Goal: Task Accomplishment & Management: Manage account settings

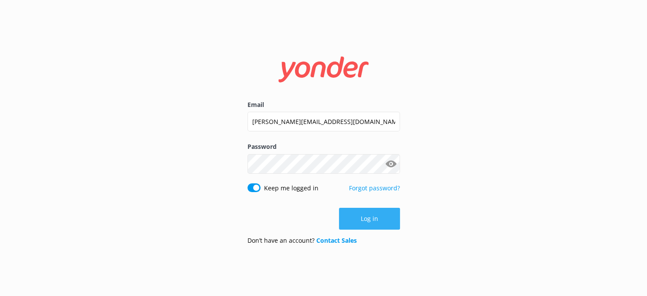
click at [368, 217] on button "Log in" at bounding box center [369, 219] width 61 height 22
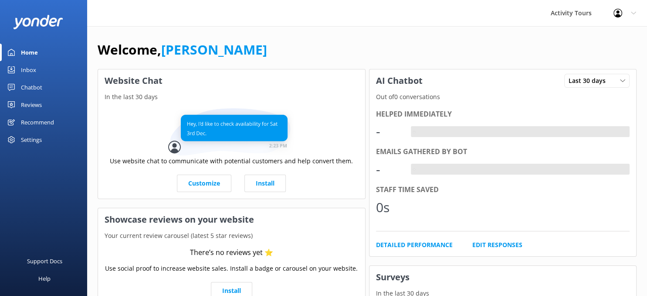
click at [32, 103] on div "Reviews" at bounding box center [31, 104] width 21 height 17
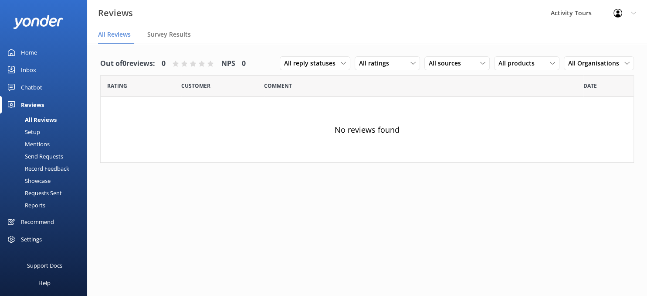
scroll to position [4, 0]
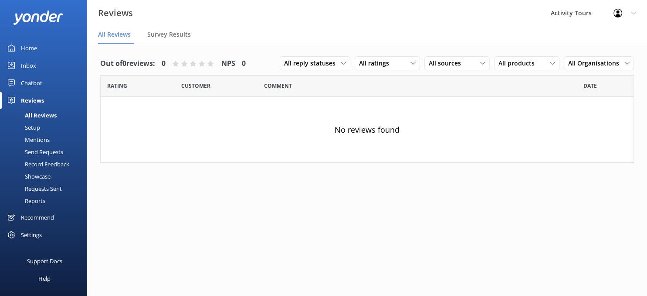
click at [30, 235] on div "Settings" at bounding box center [31, 234] width 21 height 17
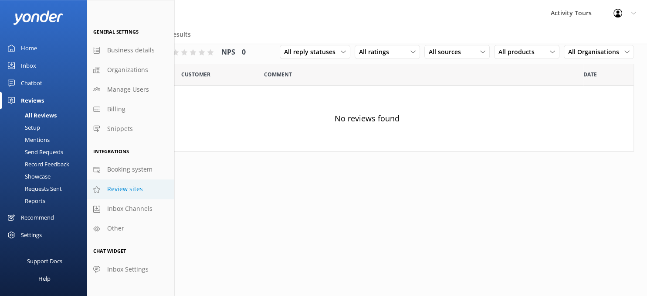
scroll to position [17, 0]
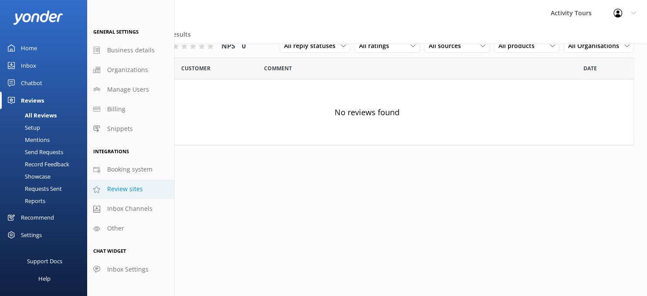
click at [115, 188] on span "Review sites" at bounding box center [125, 189] width 36 height 10
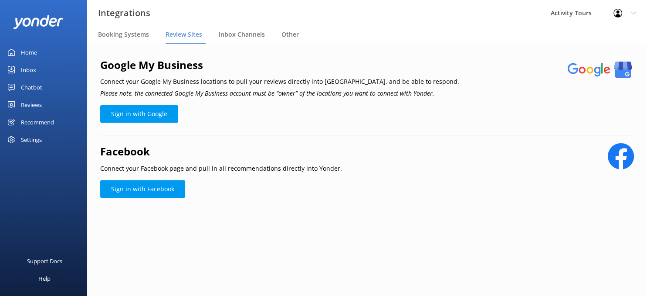
scroll to position [0, 0]
click at [134, 112] on link "Sign in with Google" at bounding box center [139, 113] width 78 height 17
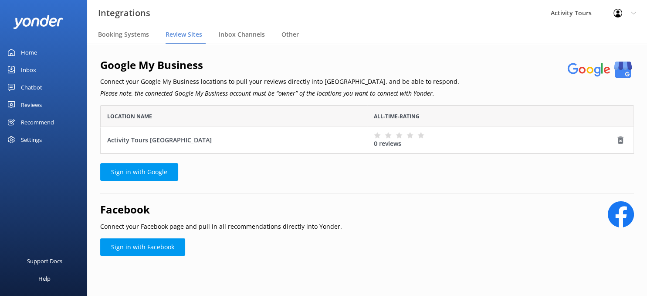
scroll to position [48, 534]
click at [128, 173] on link "Sign in with Google" at bounding box center [139, 171] width 78 height 17
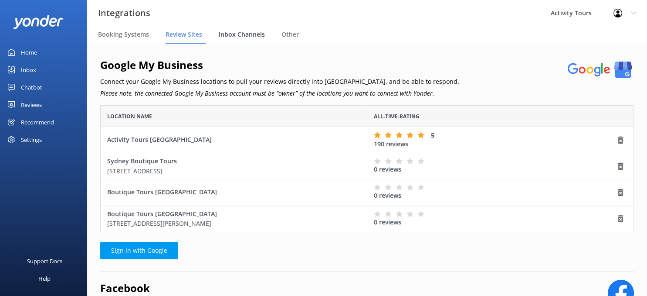
click at [250, 32] on span "Inbox Channels" at bounding box center [242, 34] width 46 height 9
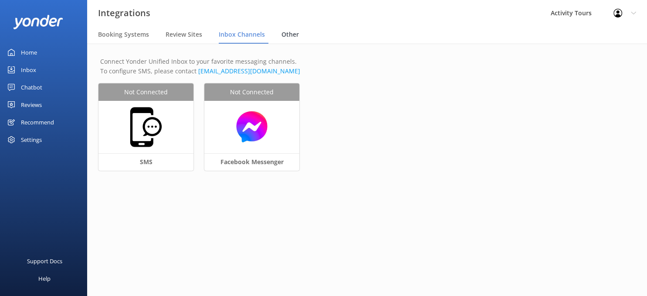
click at [292, 33] on span "Other" at bounding box center [290, 34] width 17 height 9
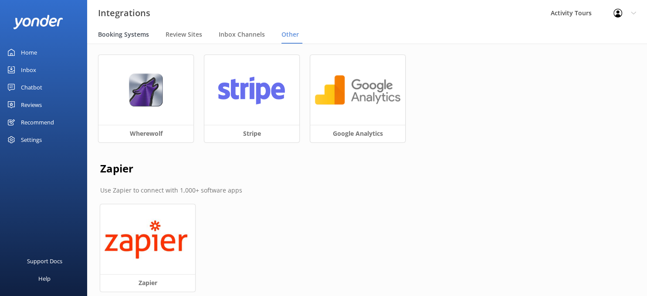
click at [110, 38] on span "Booking Systems" at bounding box center [123, 34] width 51 height 9
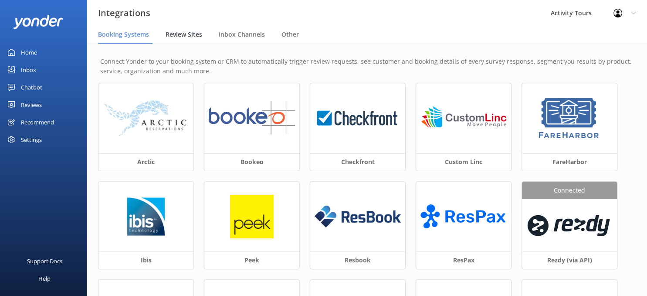
click at [177, 35] on span "Review Sites" at bounding box center [184, 34] width 37 height 9
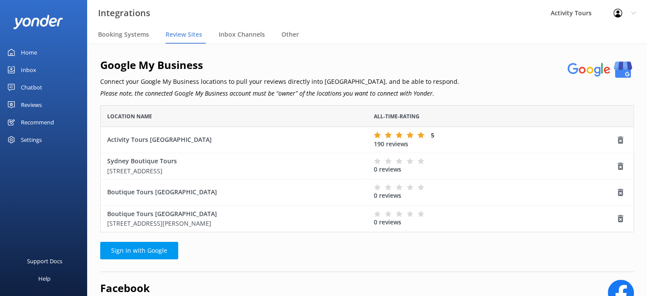
scroll to position [127, 534]
click at [23, 103] on div "Reviews" at bounding box center [31, 104] width 21 height 17
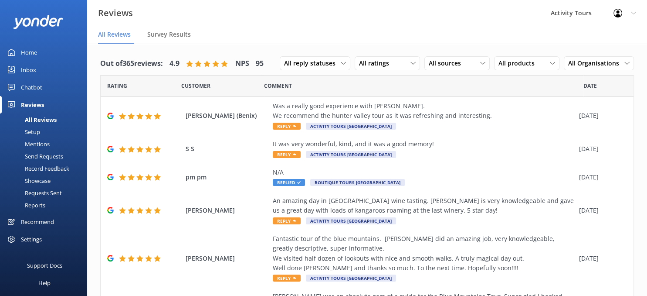
click at [38, 118] on div "All Reviews" at bounding box center [30, 119] width 51 height 12
click at [626, 61] on icon at bounding box center [627, 63] width 5 height 5
click at [582, 101] on div "Activity Tours" at bounding box center [586, 99] width 34 height 9
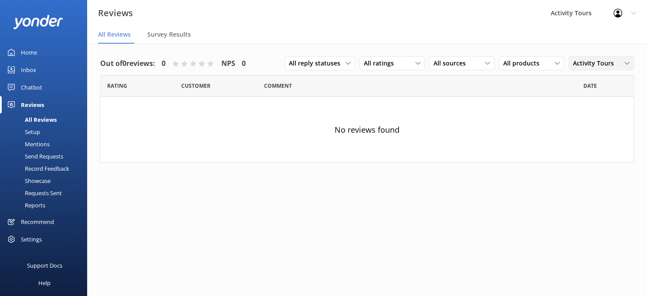
click at [630, 65] on icon at bounding box center [627, 63] width 5 height 5
click at [593, 117] on div "Boutique Tours" at bounding box center [593, 116] width 39 height 9
click at [625, 62] on use at bounding box center [627, 63] width 5 height 3
click at [582, 79] on div "All Organisations" at bounding box center [595, 81] width 43 height 9
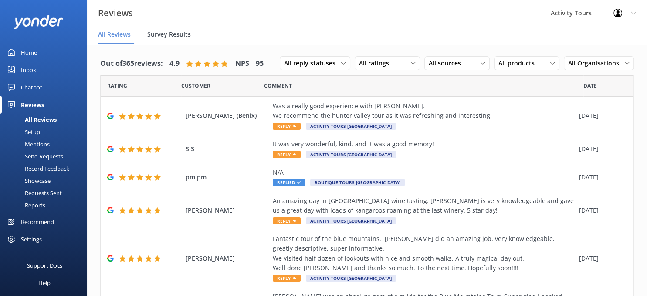
click at [169, 36] on span "Survey Results" at bounding box center [169, 34] width 44 height 9
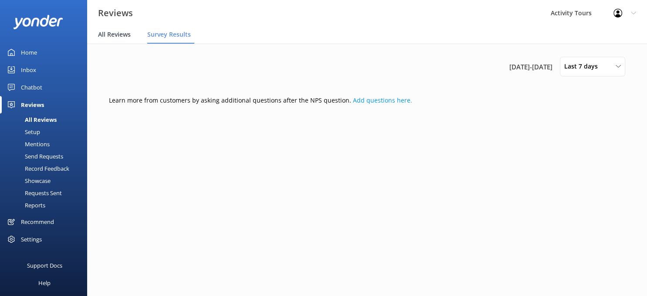
click at [110, 32] on span "All Reviews" at bounding box center [114, 34] width 33 height 9
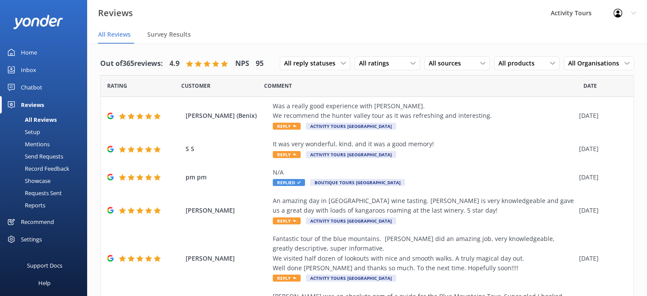
click at [34, 131] on div "Setup" at bounding box center [22, 132] width 35 height 12
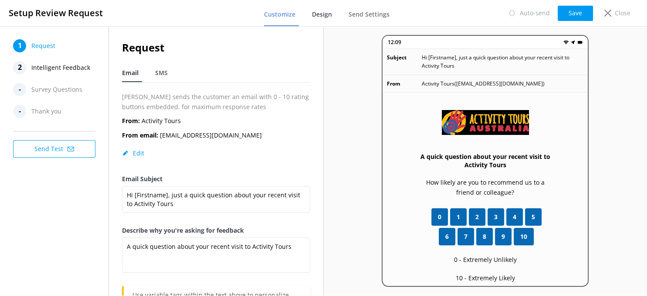
click at [320, 17] on span "Design" at bounding box center [322, 14] width 20 height 9
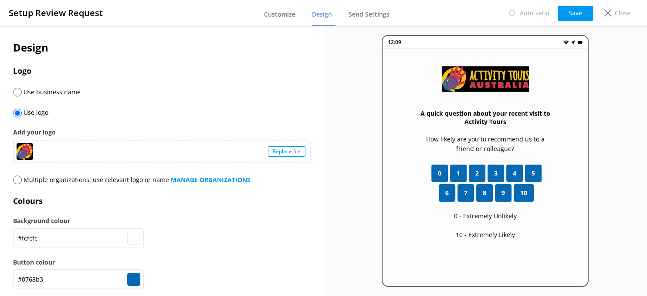
click at [287, 151] on div "Replace file" at bounding box center [286, 151] width 37 height 10
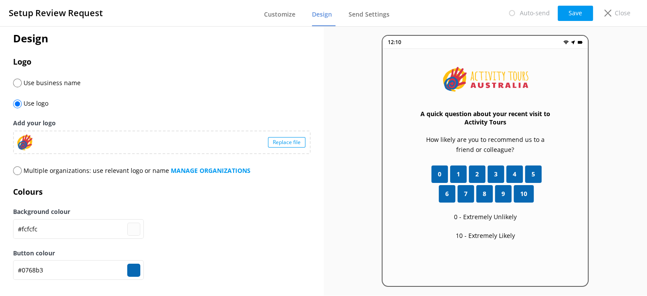
scroll to position [16, 0]
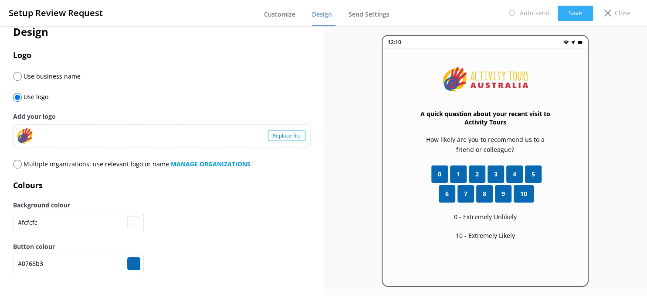
click at [573, 12] on button "Save" at bounding box center [575, 13] width 35 height 15
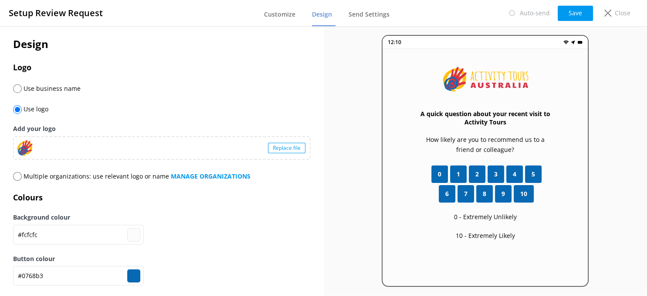
scroll to position [0, 0]
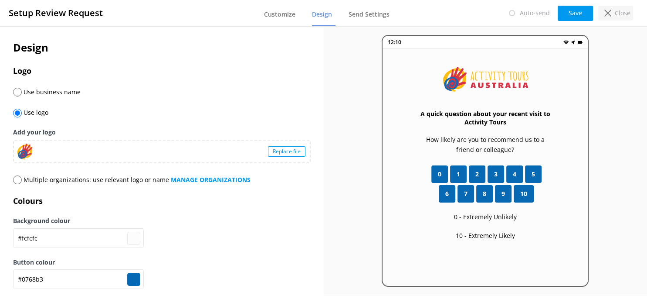
click at [620, 10] on p "Close" at bounding box center [623, 13] width 16 height 10
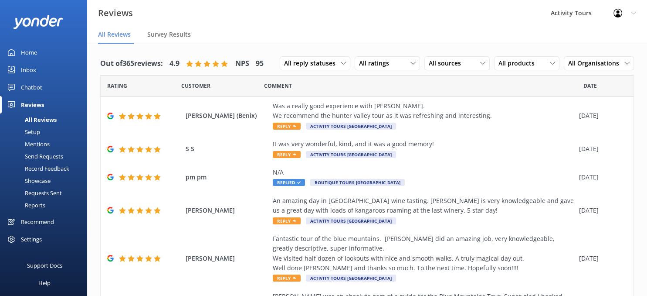
click at [32, 133] on div "Setup" at bounding box center [22, 132] width 35 height 12
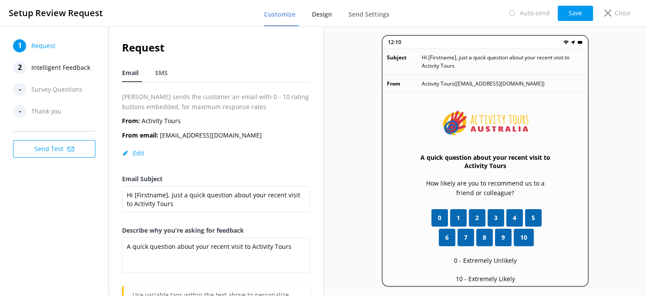
click at [323, 15] on span "Design" at bounding box center [322, 14] width 20 height 9
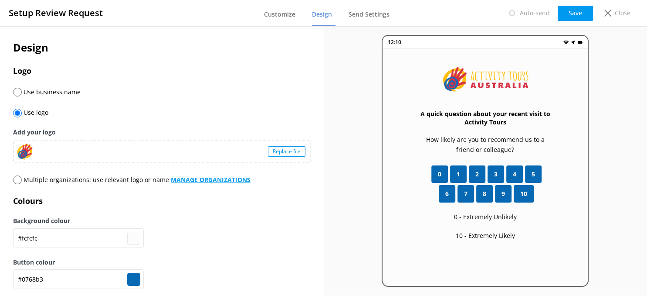
click at [218, 179] on b "MANAGE ORGANIZATIONS" at bounding box center [211, 179] width 80 height 8
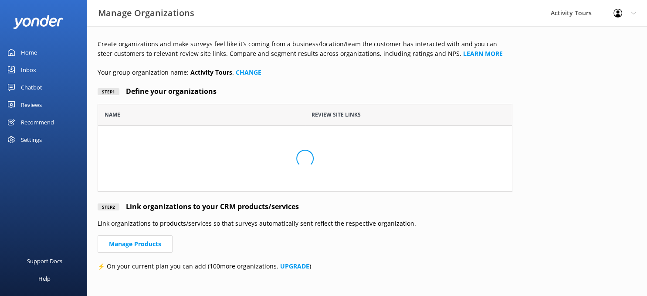
scroll to position [74, 415]
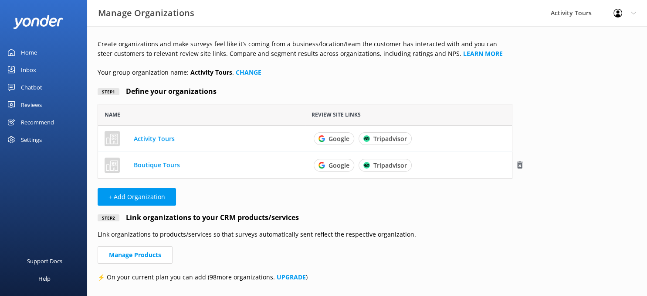
click at [141, 165] on link "Boutique Tours" at bounding box center [157, 164] width 46 height 8
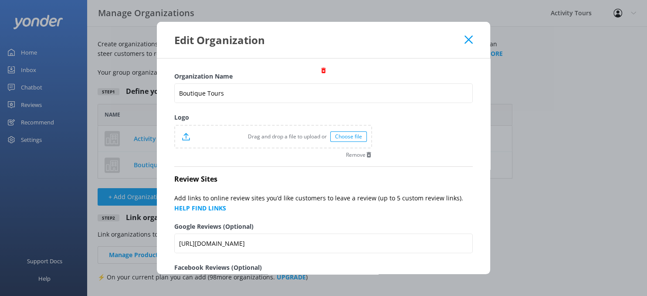
click at [353, 135] on div "Choose file" at bounding box center [348, 136] width 37 height 10
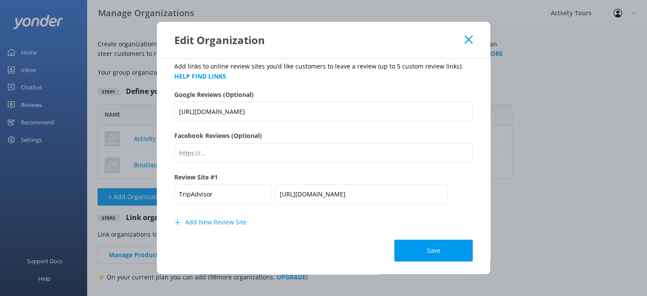
scroll to position [0, 0]
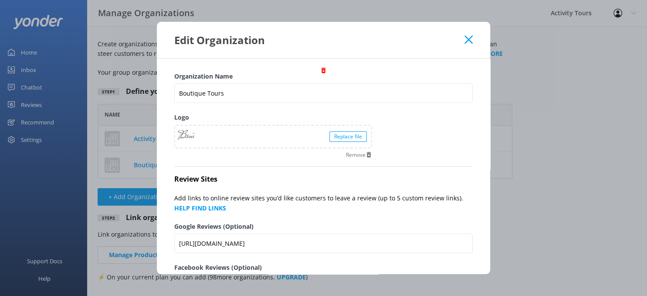
click at [188, 134] on div at bounding box center [186, 136] width 17 height 17
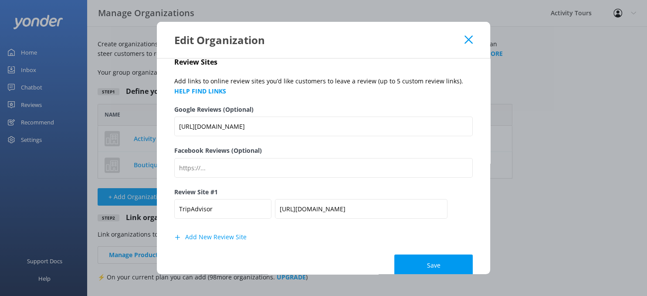
scroll to position [132, 0]
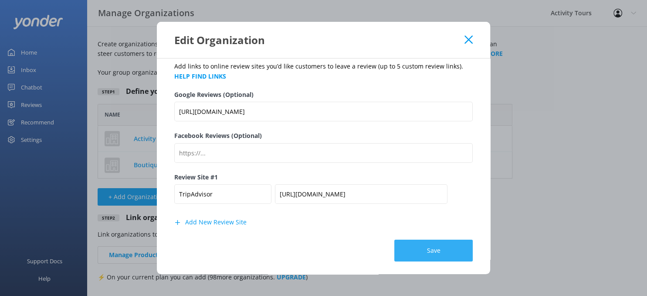
click at [444, 249] on button "Save" at bounding box center [434, 250] width 78 height 22
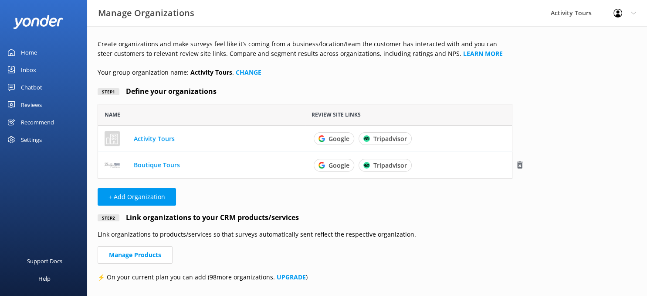
click at [145, 163] on link "Boutique Tours" at bounding box center [157, 164] width 46 height 8
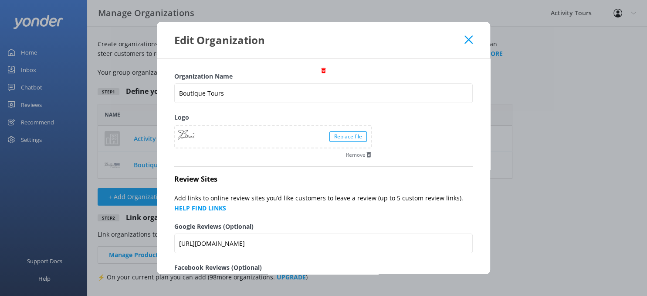
click at [466, 37] on use at bounding box center [469, 40] width 8 height 8
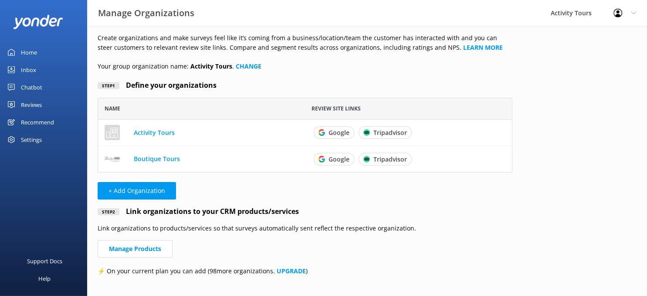
scroll to position [12, 0]
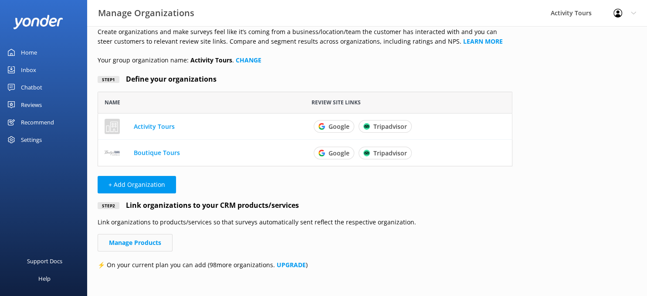
click at [137, 243] on link "Manage Products" at bounding box center [135, 242] width 75 height 17
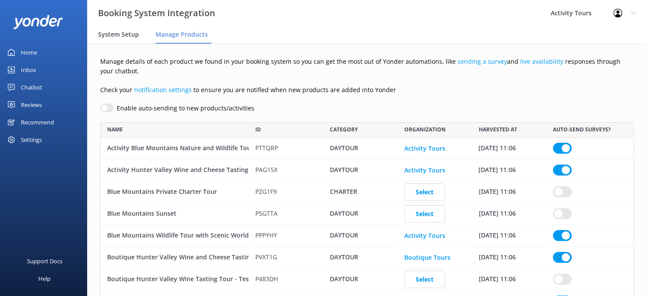
click at [107, 34] on span "System Setup" at bounding box center [118, 34] width 41 height 9
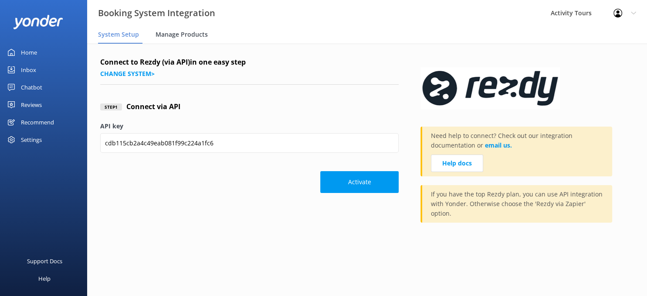
click at [166, 34] on span "Manage Products" at bounding box center [182, 34] width 52 height 9
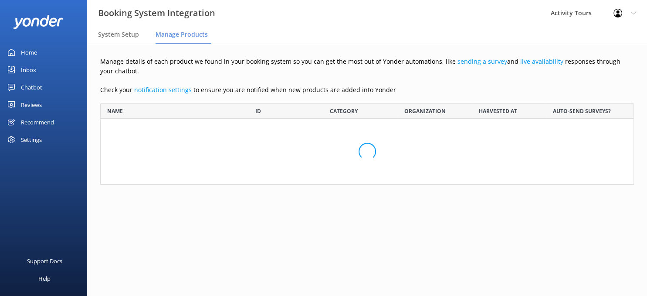
scroll to position [364, 534]
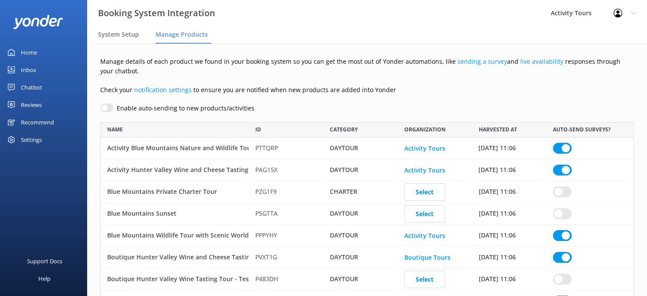
click at [24, 106] on div "Reviews" at bounding box center [31, 104] width 21 height 17
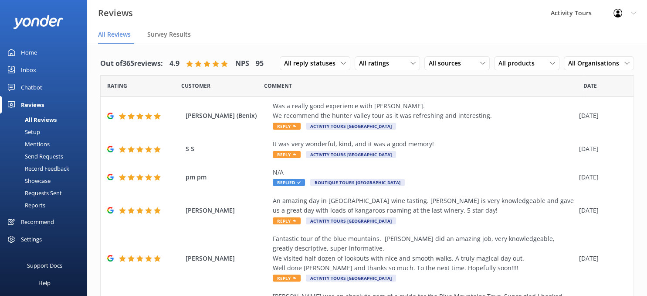
click at [31, 143] on div "Mentions" at bounding box center [27, 144] width 44 height 12
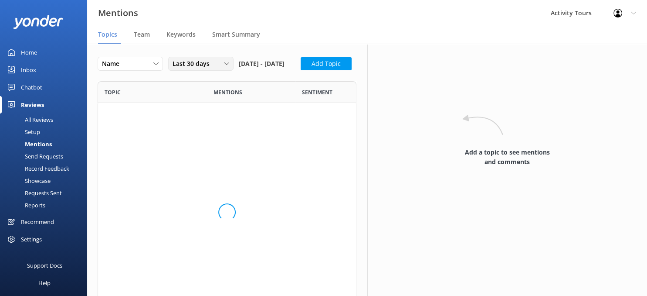
scroll to position [126, 259]
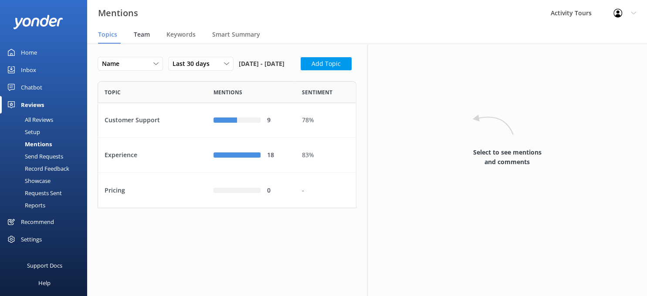
click at [140, 34] on span "Team" at bounding box center [142, 34] width 16 height 9
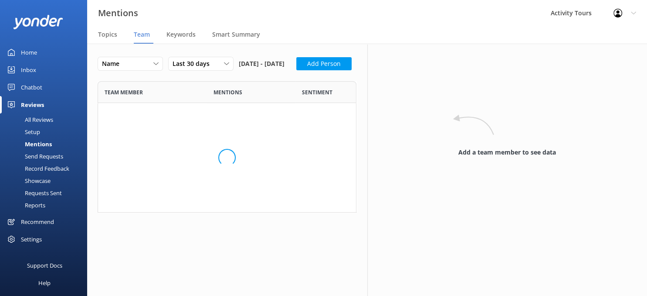
scroll to position [57, 259]
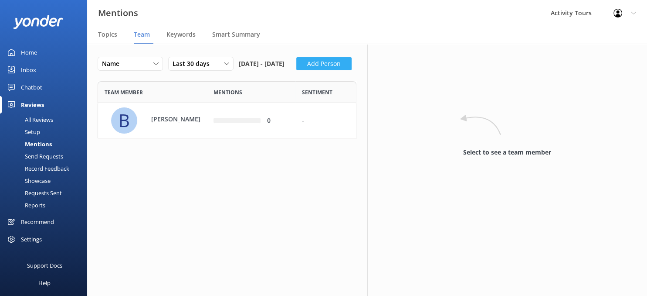
click at [296, 70] on button "Add Person" at bounding box center [323, 63] width 55 height 13
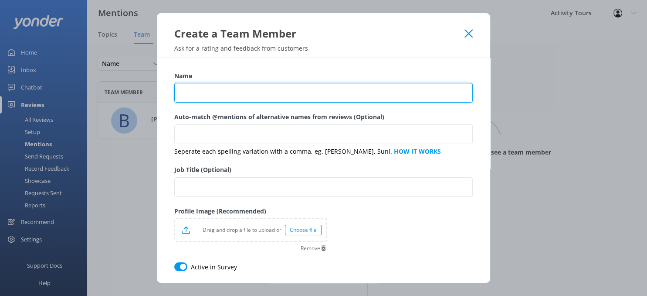
click at [228, 93] on input "Name" at bounding box center [323, 93] width 299 height 20
type input "Stuart"
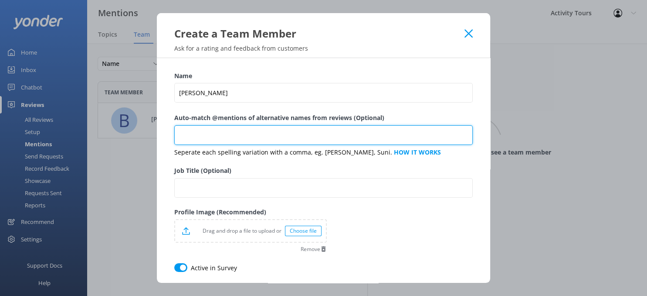
click at [303, 130] on input "Auto-match @mentions of alternative names from reviews (Optional)" at bounding box center [323, 135] width 299 height 20
type input "Stuart, Stu, Stew"
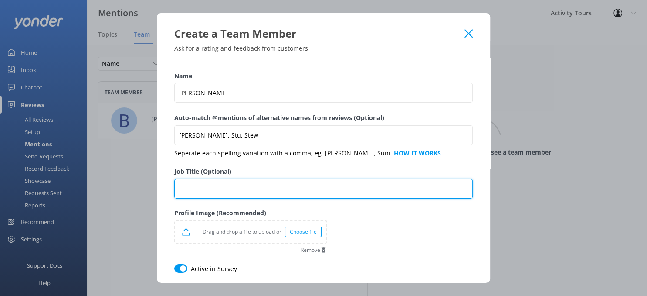
click at [226, 184] on input "Job Title (Optional)" at bounding box center [323, 189] width 299 height 20
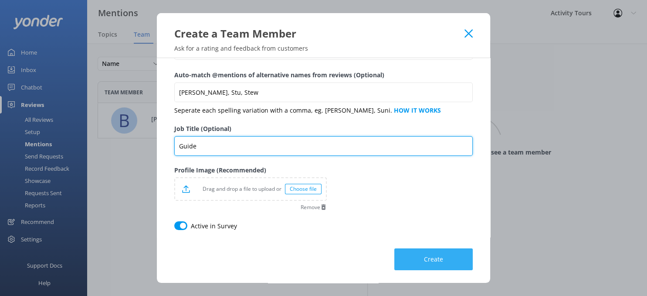
type input "Guide"
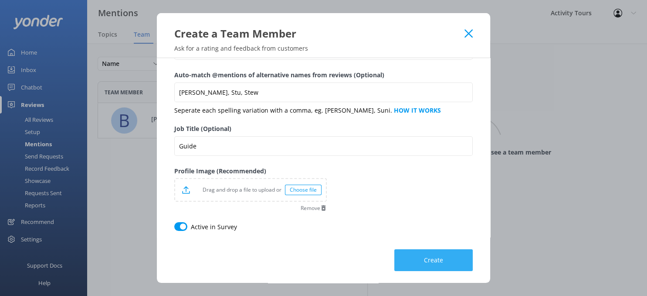
click at [439, 262] on span "Create" at bounding box center [433, 259] width 19 height 9
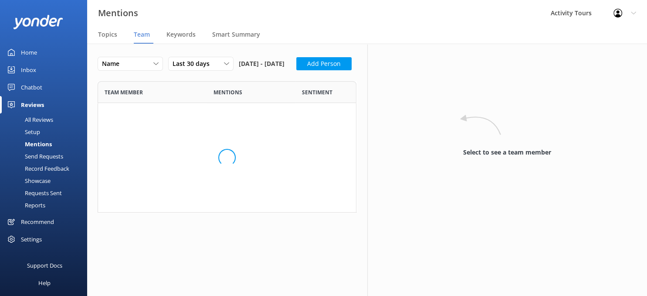
scroll to position [0, 0]
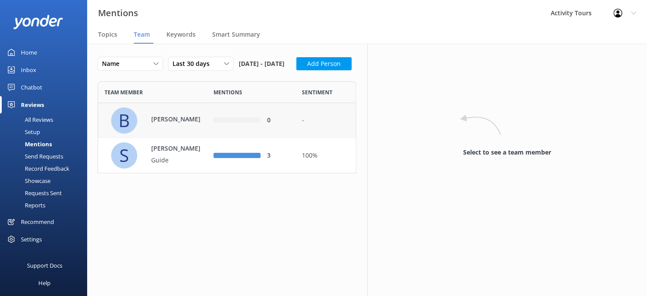
click at [180, 124] on p "[PERSON_NAME]" at bounding box center [179, 119] width 57 height 10
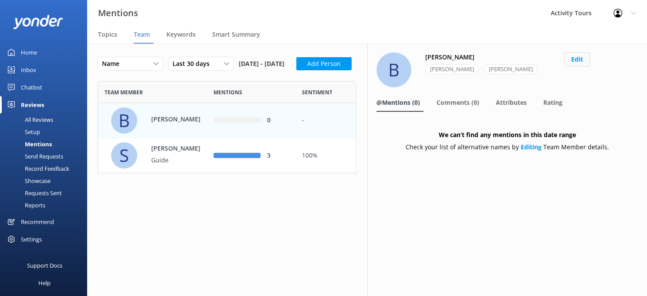
click at [579, 55] on button "Edit" at bounding box center [578, 59] width 26 height 14
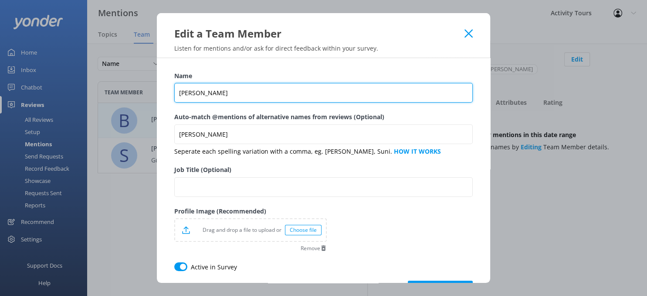
click at [225, 92] on input "[PERSON_NAME]" at bounding box center [323, 93] width 299 height 20
type input "B"
type input "Ben"
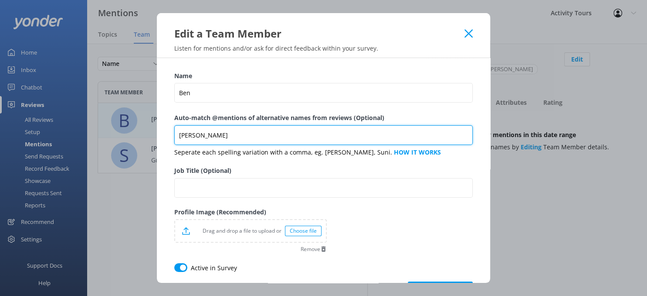
click at [235, 137] on input "Bradley,Bradly" at bounding box center [323, 135] width 299 height 20
type input "Ben"
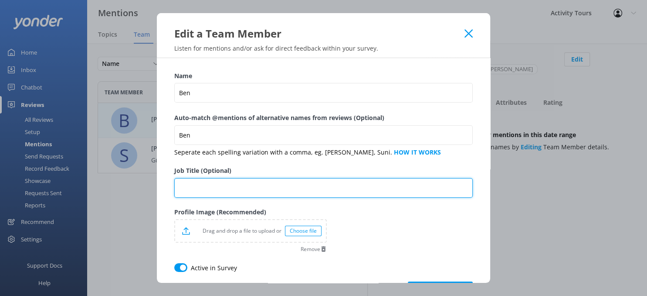
click at [248, 187] on input "Job Title (Optional)" at bounding box center [323, 188] width 299 height 20
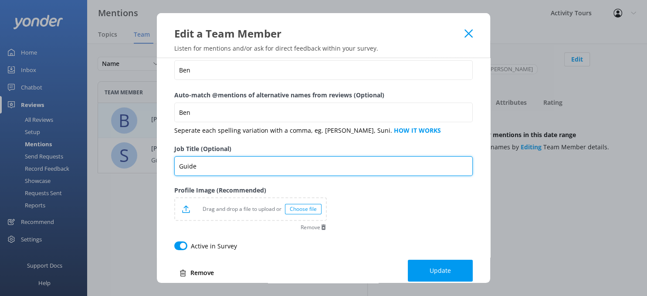
scroll to position [34, 0]
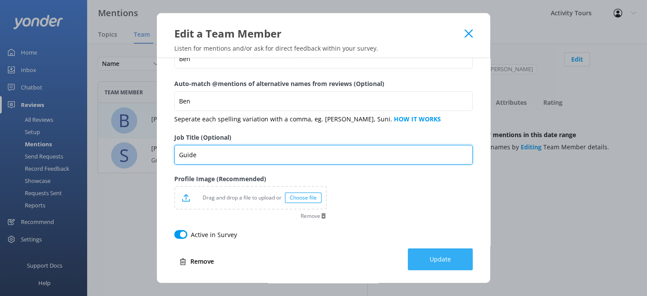
type input "Guide"
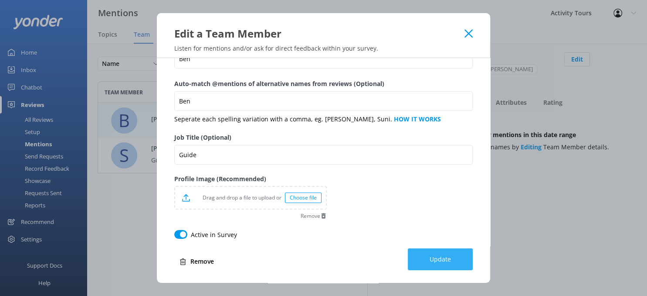
click at [435, 255] on button "Update" at bounding box center [440, 259] width 65 height 22
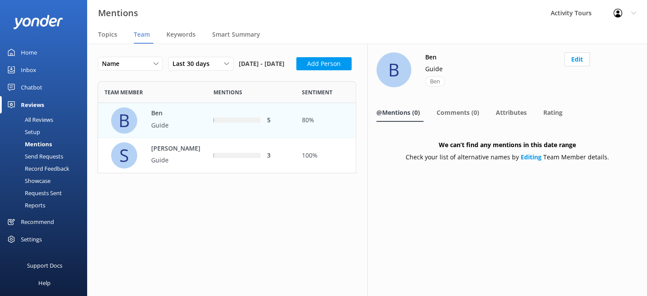
scroll to position [0, 0]
click at [296, 70] on button "Add Person" at bounding box center [323, 63] width 55 height 13
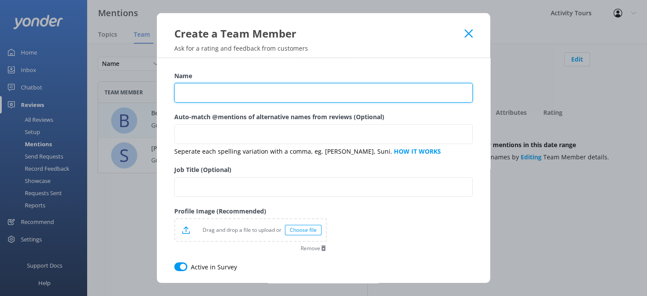
click at [225, 94] on input "Name" at bounding box center [323, 93] width 299 height 20
type input "Scott"
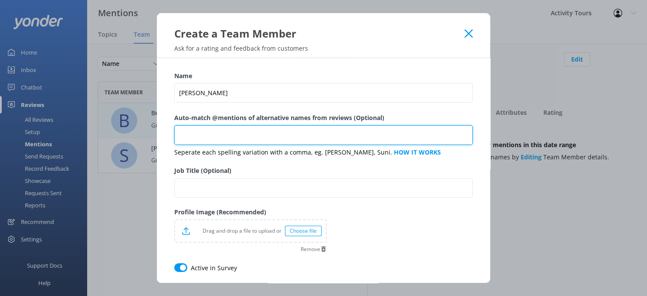
click at [219, 129] on input "Auto-match @mentions of alternative names from reviews (Optional)" at bounding box center [323, 135] width 299 height 20
type input "Scott, Scotty"
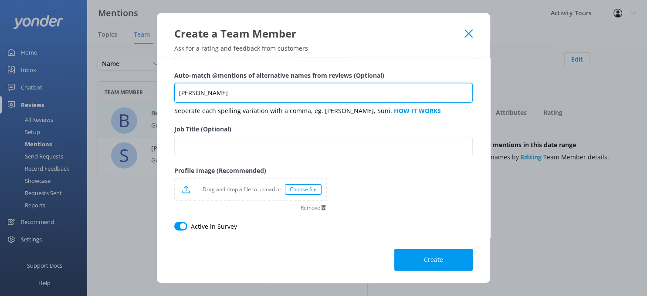
scroll to position [43, 0]
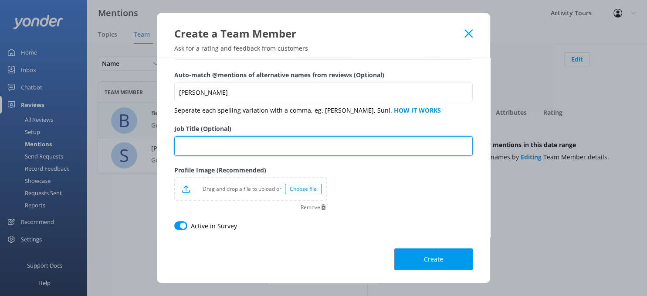
click at [226, 144] on input "Job Title (Optional)" at bounding box center [323, 146] width 299 height 20
type input "Guide"
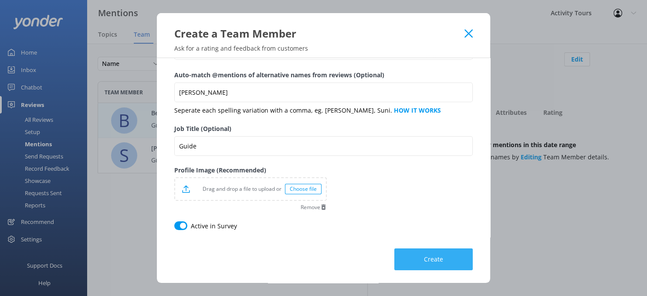
click at [445, 255] on button "Create" at bounding box center [434, 259] width 78 height 22
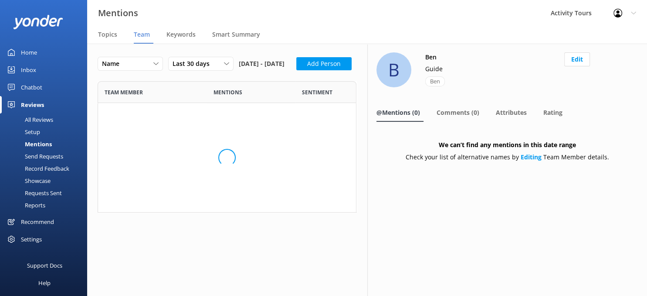
scroll to position [0, 0]
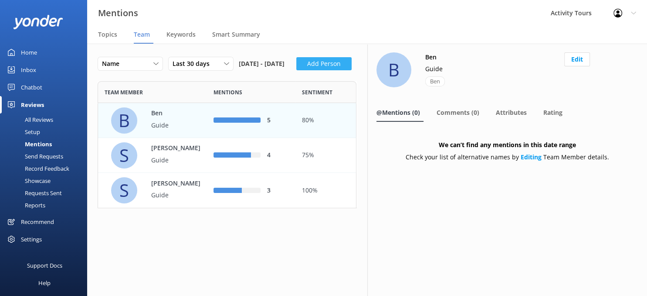
click at [296, 70] on button "Add Person" at bounding box center [323, 63] width 55 height 13
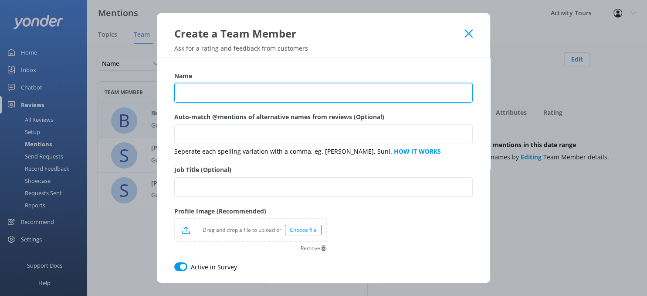
click at [259, 93] on input "Name" at bounding box center [323, 93] width 299 height 20
type input "Jeff"
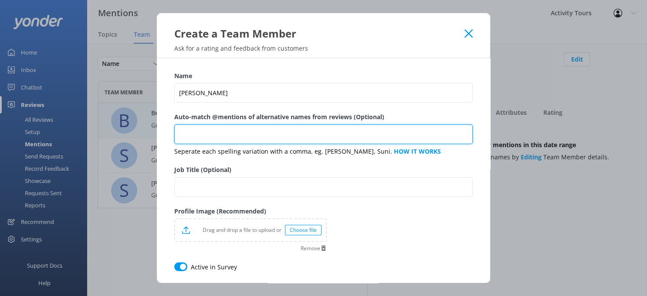
click at [231, 138] on input "Auto-match @mentions of alternative names from reviews (Optional)" at bounding box center [323, 134] width 299 height 20
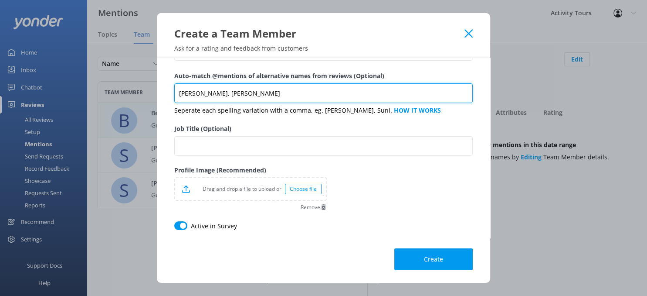
type input "Jeff, Geoff"
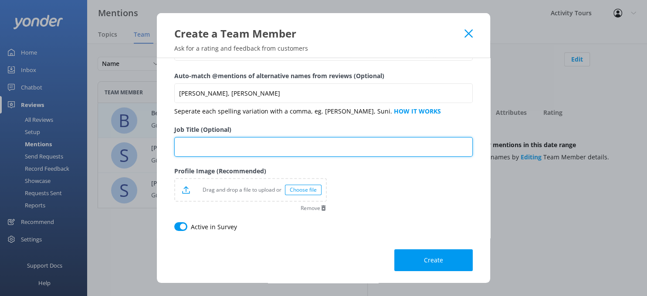
click at [237, 145] on input "Job Title (Optional)" at bounding box center [323, 147] width 299 height 20
type input "Guide"
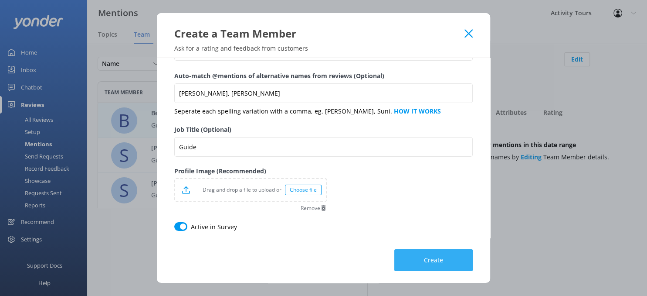
click at [429, 258] on span "Create" at bounding box center [433, 259] width 19 height 9
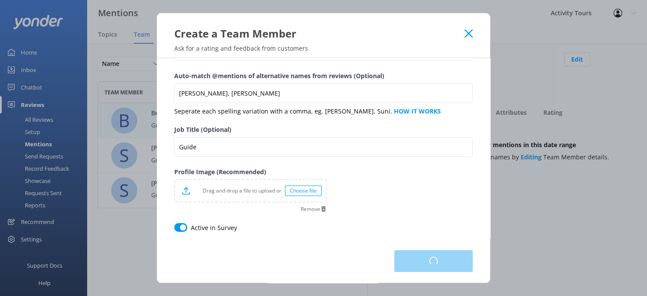
scroll to position [161, 259]
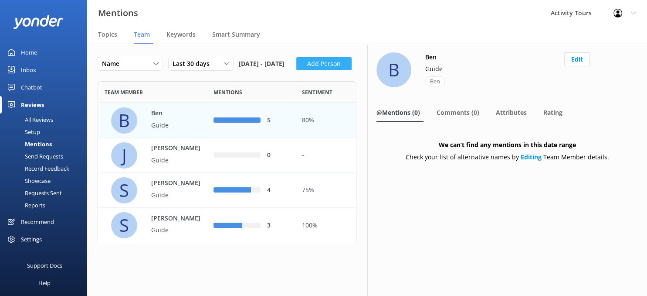
click at [296, 70] on button "Add Person" at bounding box center [323, 63] width 55 height 13
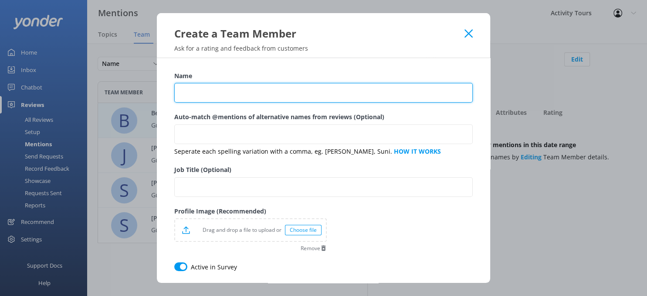
click at [203, 91] on input "Name" at bounding box center [323, 93] width 299 height 20
type input "Jason"
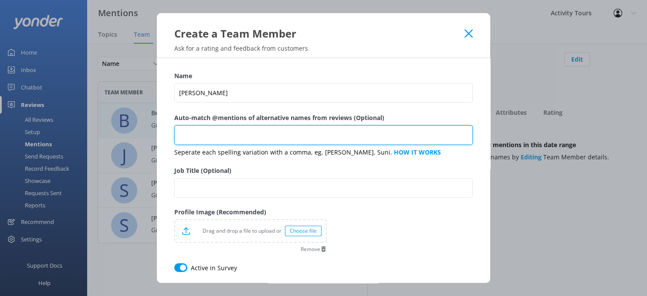
click at [285, 131] on input "Auto-match @mentions of alternative names from reviews (Optional)" at bounding box center [323, 135] width 299 height 20
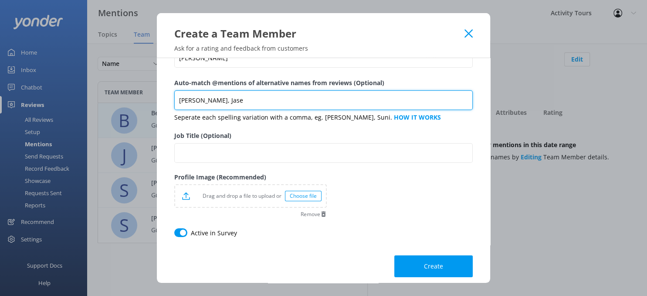
scroll to position [42, 0]
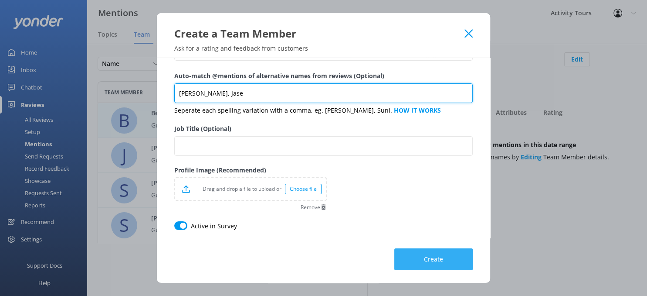
type input "Jason, Jase"
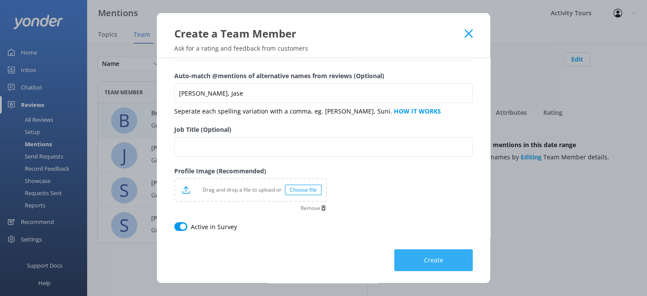
click at [427, 259] on span "Create" at bounding box center [433, 259] width 19 height 9
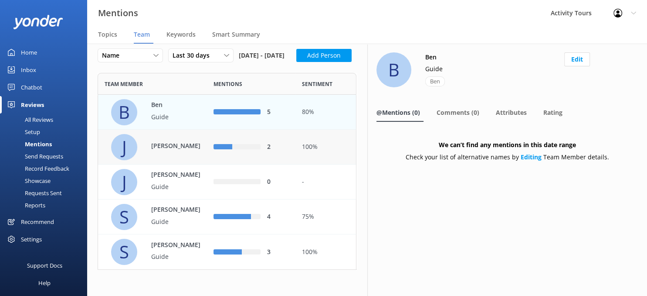
scroll to position [27, 0]
click at [296, 55] on button "Add Person" at bounding box center [323, 55] width 55 height 13
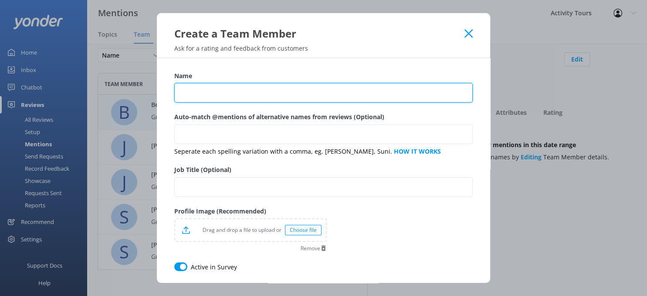
click at [205, 90] on input "Name" at bounding box center [323, 93] width 299 height 20
type input "John"
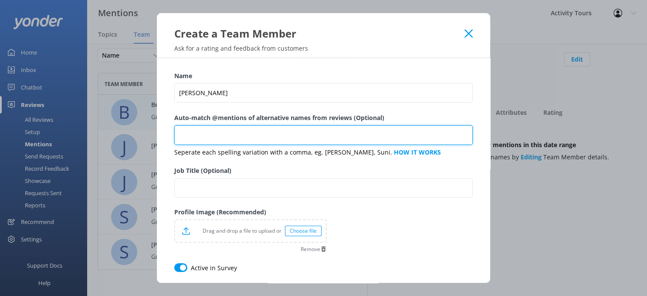
click at [268, 136] on input "Auto-match @mentions of alternative names from reviews (Optional)" at bounding box center [323, 135] width 299 height 20
type input "J"
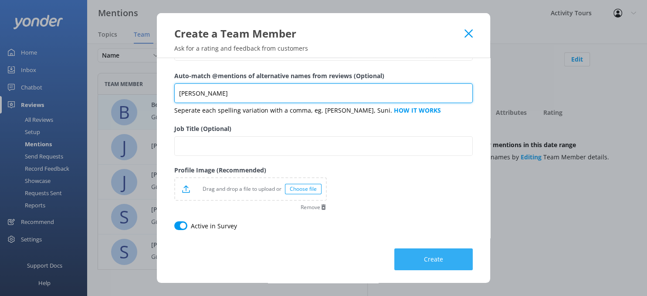
type input "John, Jon"
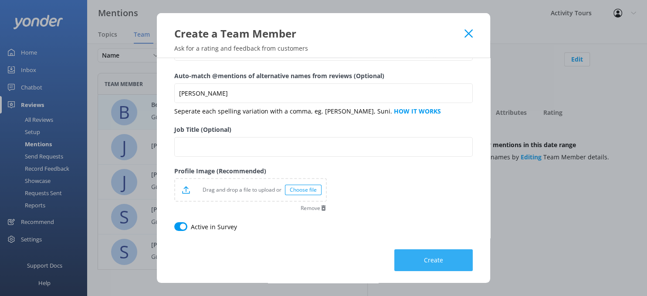
click at [437, 253] on button "Create" at bounding box center [434, 260] width 78 height 22
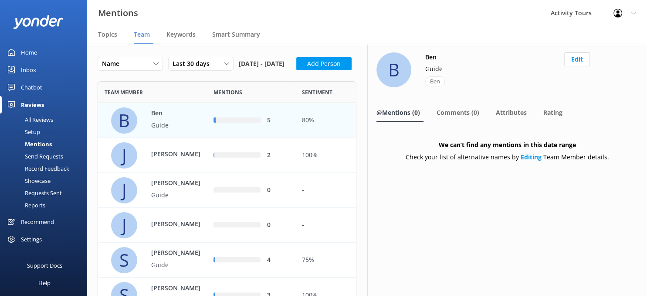
scroll to position [231, 259]
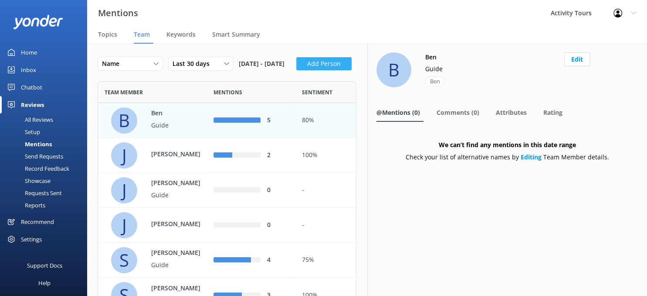
click at [296, 70] on button "Add Person" at bounding box center [323, 63] width 55 height 13
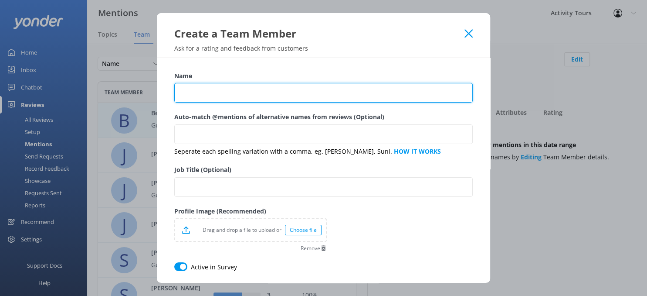
click at [188, 93] on input "Name" at bounding box center [323, 93] width 299 height 20
type input "Raphael"
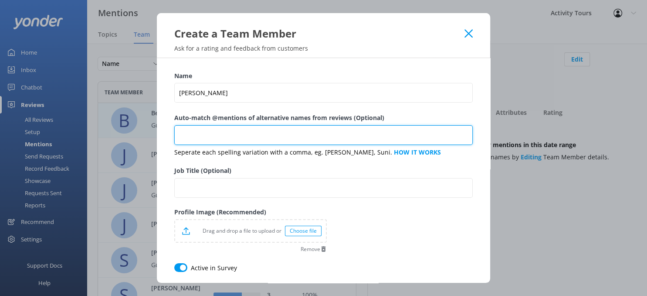
click at [204, 126] on input "Auto-match @mentions of alternative names from reviews (Optional)" at bounding box center [323, 135] width 299 height 20
click at [205, 133] on input "Raplael, raph, Raff" at bounding box center [323, 135] width 299 height 20
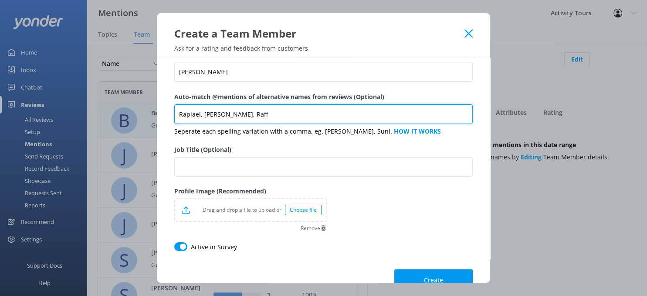
scroll to position [42, 0]
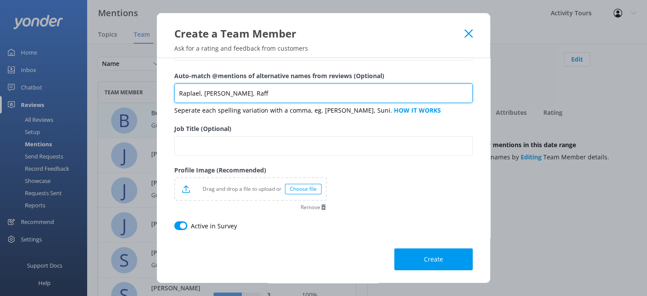
type input "Raplael, Raph, Raff"
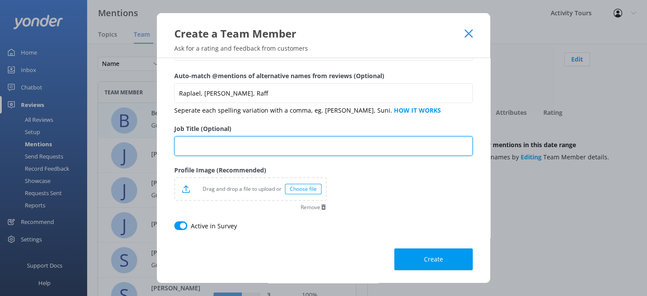
click at [237, 137] on input "Job Title (Optional)" at bounding box center [323, 146] width 299 height 20
type input "Guide"
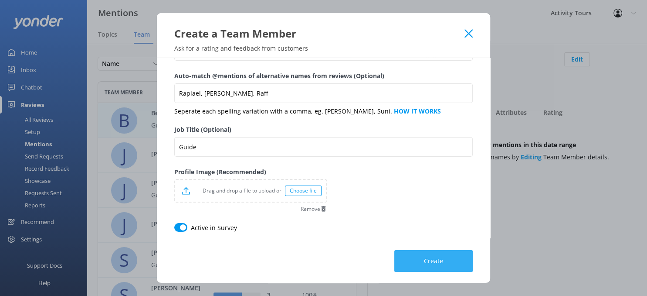
click at [434, 257] on span "Create" at bounding box center [433, 260] width 19 height 9
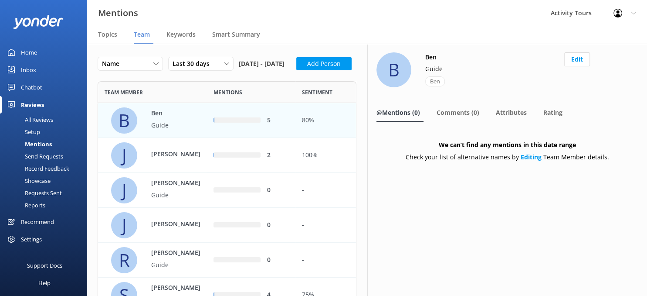
scroll to position [0, 0]
click at [158, 159] on p "Jason" at bounding box center [179, 154] width 57 height 10
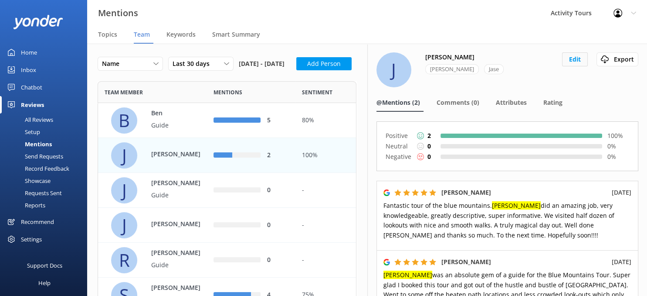
click at [579, 58] on button "Edit" at bounding box center [575, 59] width 26 height 14
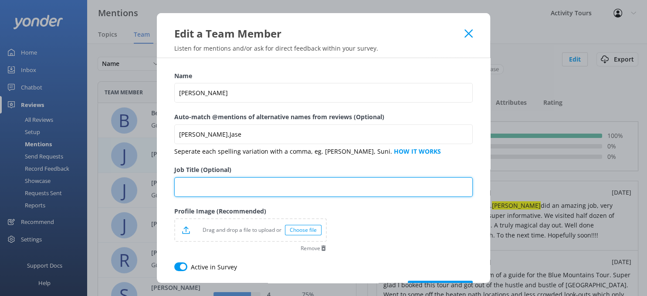
click at [199, 191] on input "Job Title (Optional)" at bounding box center [323, 187] width 299 height 20
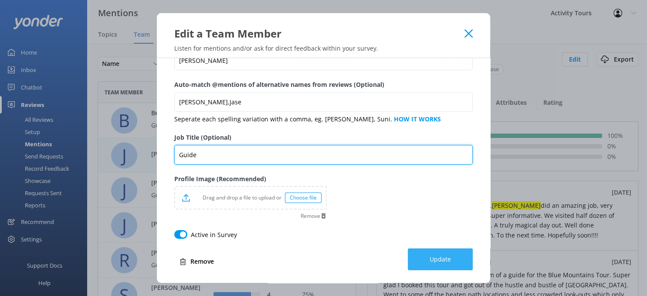
type input "Guide"
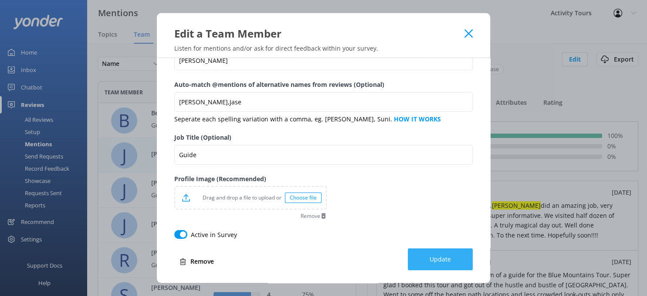
click at [436, 257] on span "Update" at bounding box center [440, 259] width 21 height 9
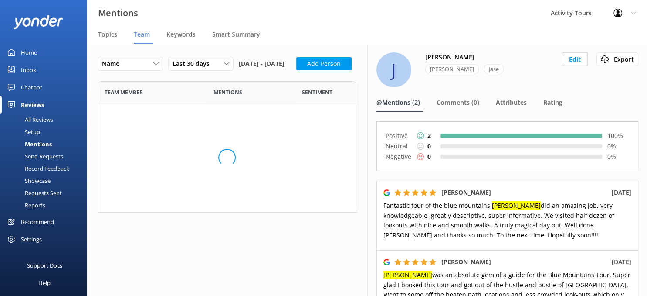
scroll to position [0, 0]
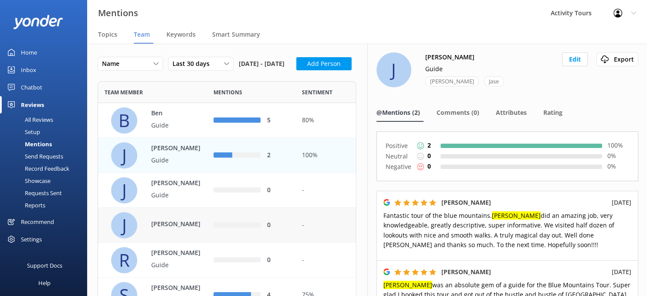
click at [158, 228] on p "John" at bounding box center [179, 224] width 57 height 10
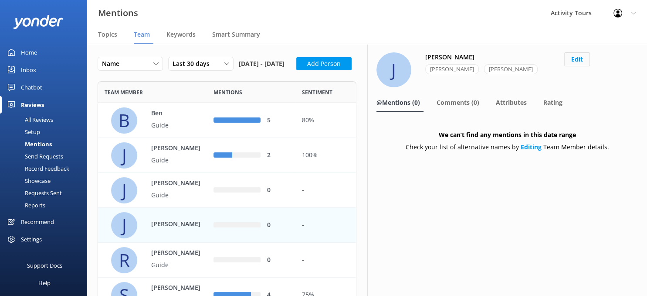
click at [572, 61] on button "Edit" at bounding box center [578, 59] width 26 height 14
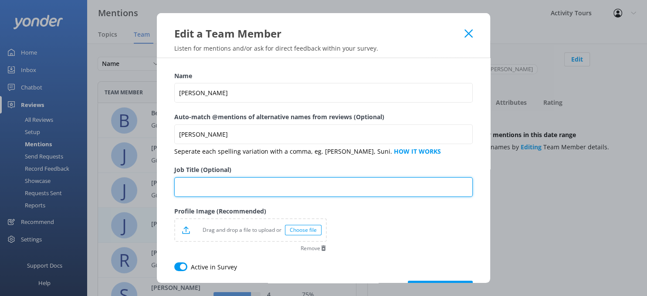
click at [221, 184] on input "Job Title (Optional)" at bounding box center [323, 187] width 299 height 20
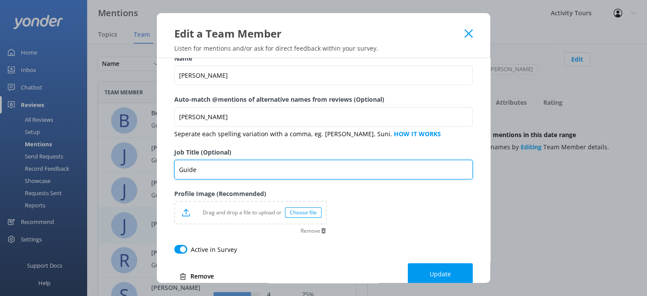
scroll to position [32, 0]
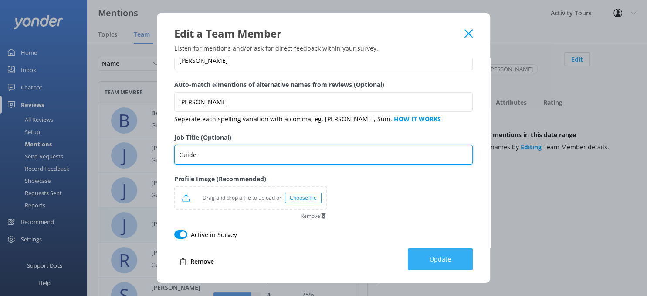
type input "Guide"
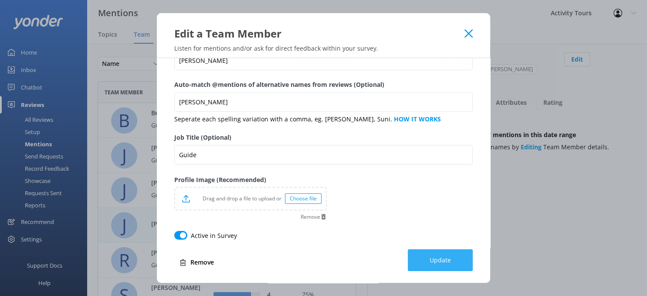
click at [444, 257] on span "Update" at bounding box center [440, 259] width 21 height 9
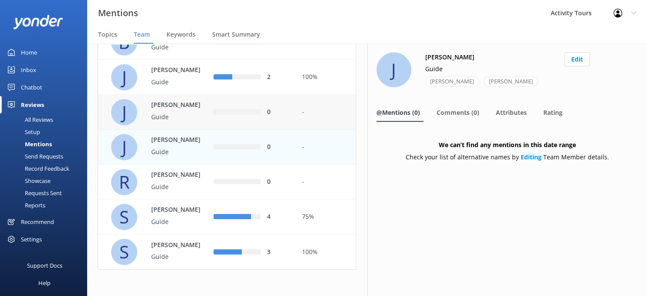
scroll to position [0, 0]
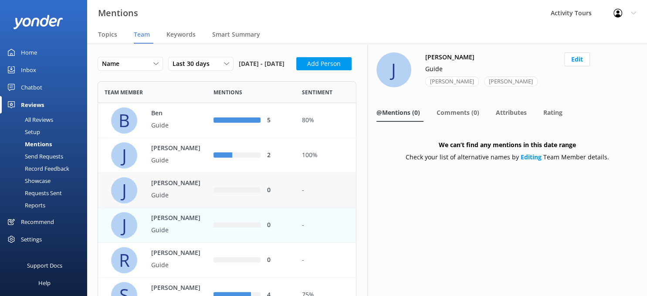
click at [153, 188] on p "Jeff" at bounding box center [179, 183] width 57 height 10
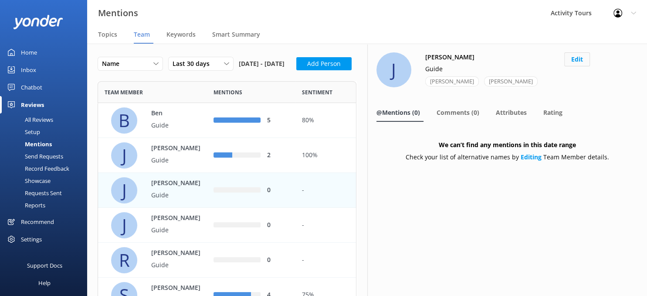
click at [581, 63] on button "Edit" at bounding box center [578, 59] width 26 height 14
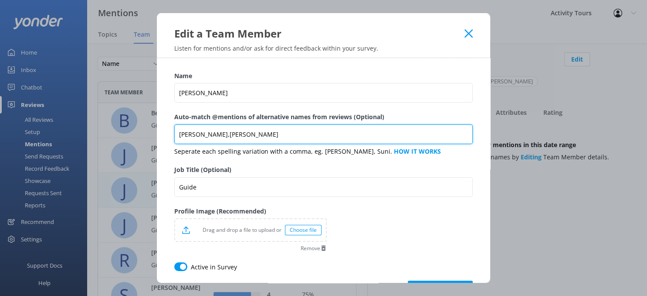
click at [247, 134] on input "Jeff,Geoff" at bounding box center [323, 134] width 299 height 20
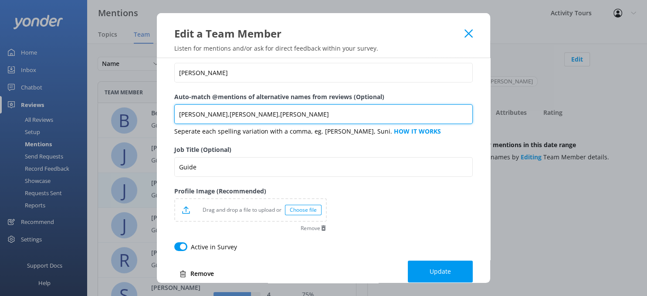
scroll to position [32, 0]
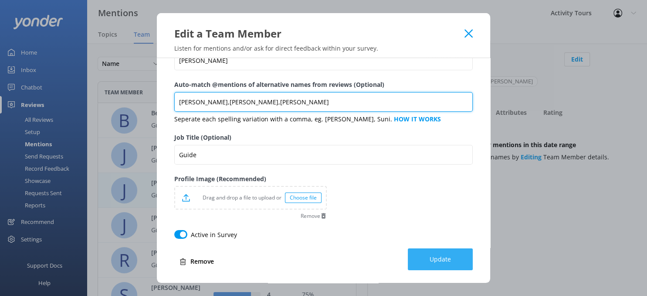
type input "Jeff,Geoff,Jeffrey"
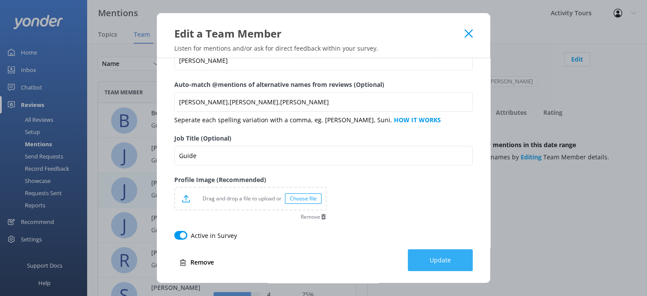
click at [436, 261] on span "Update" at bounding box center [440, 259] width 21 height 9
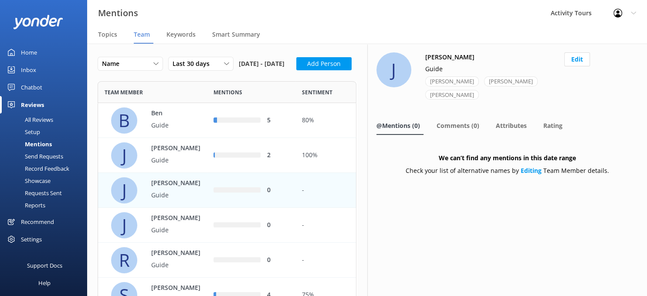
scroll to position [266, 259]
click at [296, 70] on button "Add Person" at bounding box center [323, 63] width 55 height 13
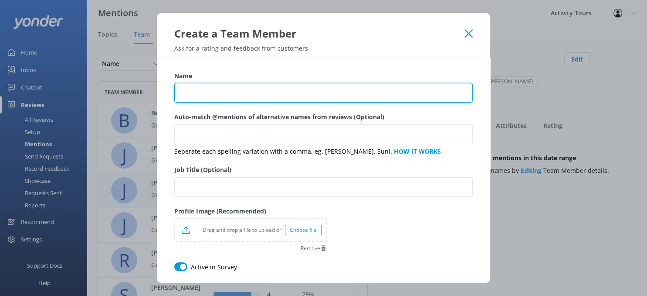
click at [208, 95] on input "Name" at bounding box center [323, 93] width 299 height 20
type input "Nigel"
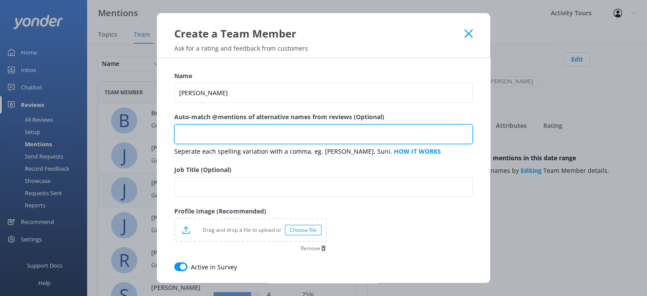
click at [210, 128] on input "Auto-match @mentions of alternative names from reviews (Optional)" at bounding box center [323, 134] width 299 height 20
type input "Nigel,Nige"
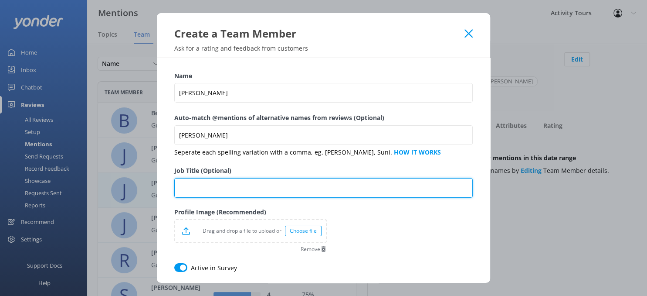
click at [260, 184] on input "Job Title (Optional)" at bounding box center [323, 188] width 299 height 20
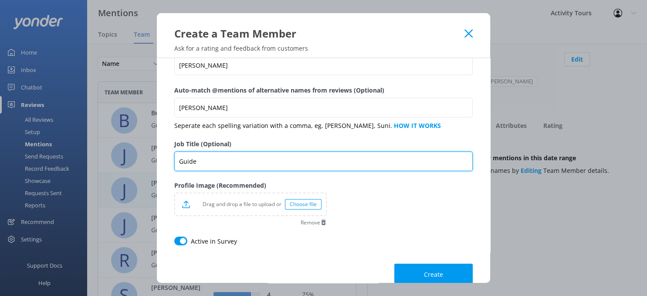
scroll to position [43, 0]
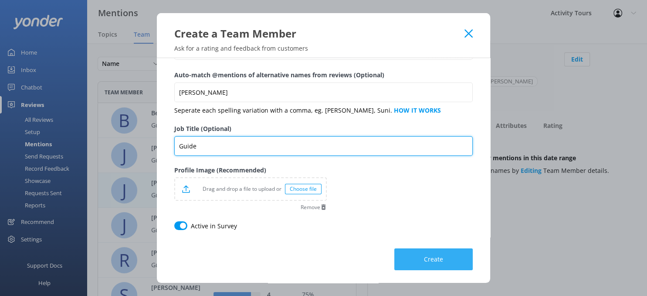
type input "Guide"
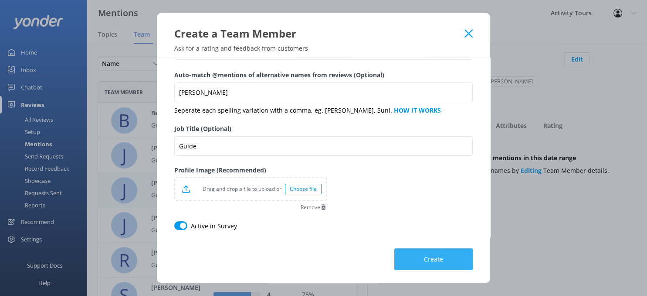
click at [429, 252] on button "Create" at bounding box center [434, 259] width 78 height 22
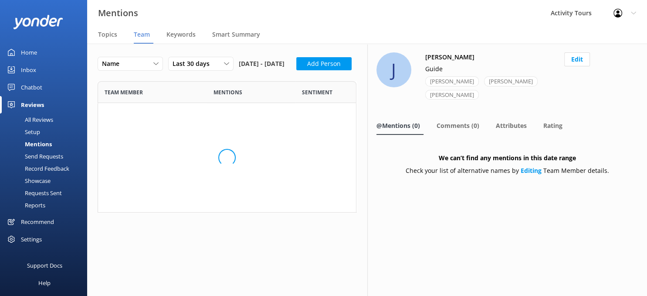
scroll to position [0, 0]
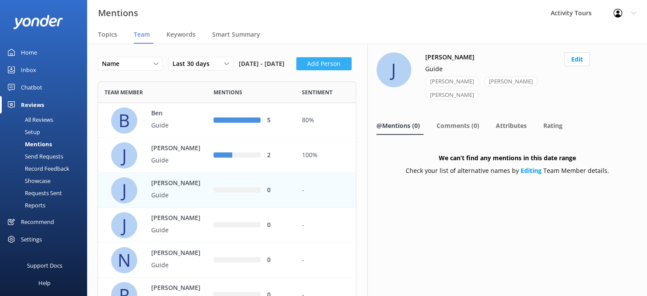
click at [296, 70] on button "Add Person" at bounding box center [323, 63] width 55 height 13
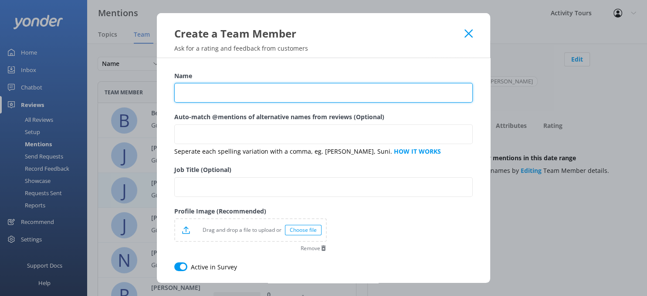
click at [216, 92] on input "Name" at bounding box center [323, 93] width 299 height 20
type input "Tony"
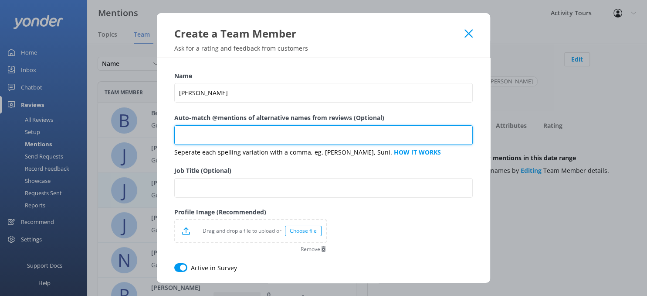
click at [211, 132] on input "Auto-match @mentions of alternative names from reviews (Optional)" at bounding box center [323, 135] width 299 height 20
click at [207, 132] on input "Tony,ToeKnee,To nee" at bounding box center [323, 135] width 299 height 20
type input "Tony,Toe Knee,To nee"
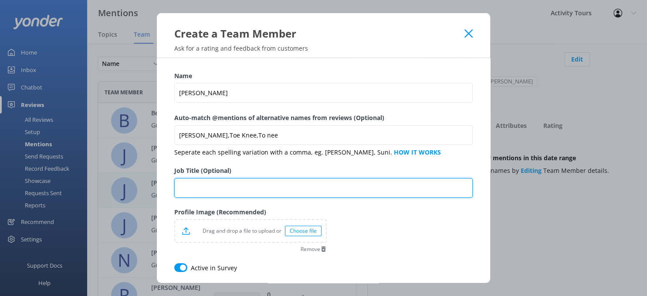
click at [269, 194] on input "Job Title (Optional)" at bounding box center [323, 188] width 299 height 20
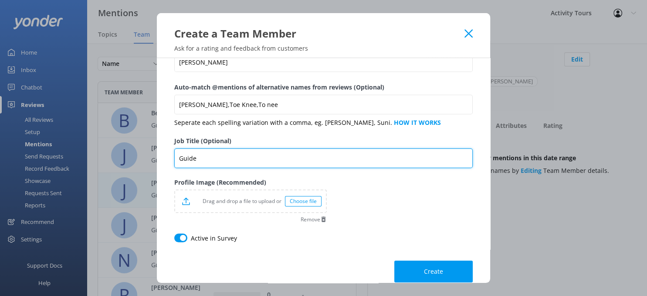
scroll to position [43, 0]
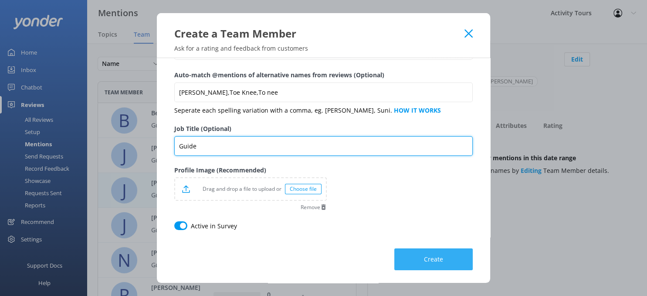
type input "Guide"
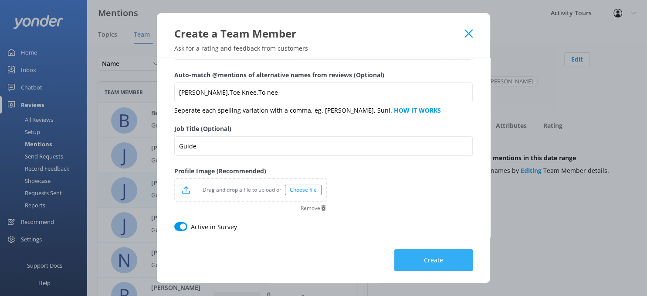
click at [433, 263] on button "Create" at bounding box center [434, 260] width 78 height 22
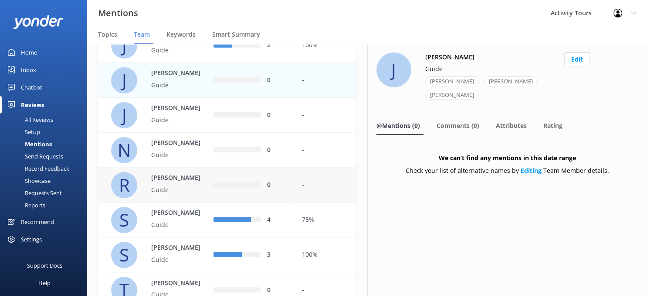
scroll to position [0, 0]
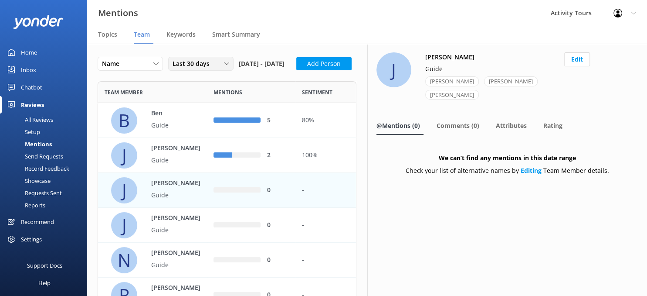
click at [227, 65] on use at bounding box center [226, 63] width 5 height 3
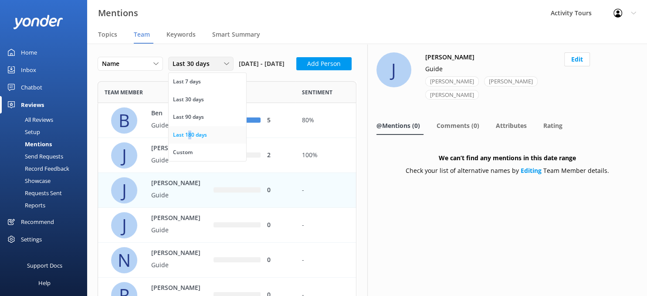
click at [188, 134] on div "Last 180 days" at bounding box center [190, 134] width 34 height 9
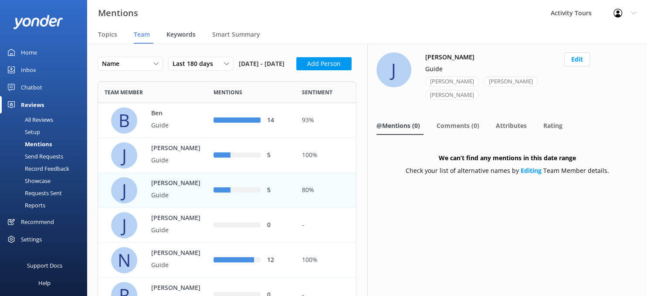
click at [170, 36] on span "Keywords" at bounding box center [181, 34] width 29 height 9
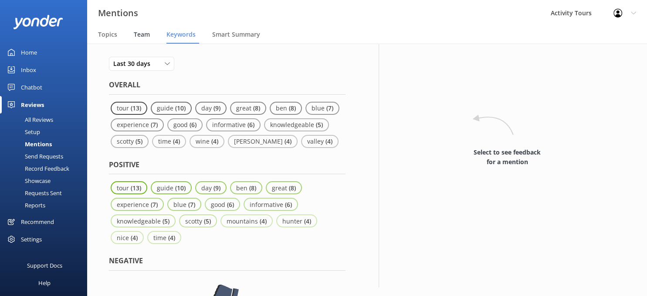
click at [139, 32] on span "Team" at bounding box center [142, 34] width 16 height 9
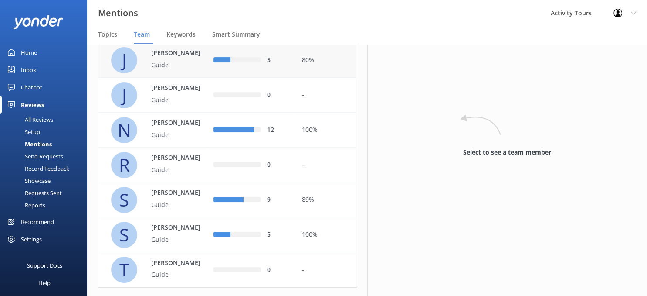
scroll to position [166, 0]
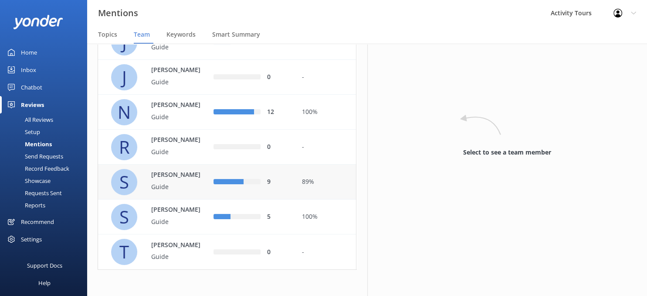
click at [158, 174] on p "Scott" at bounding box center [179, 175] width 57 height 10
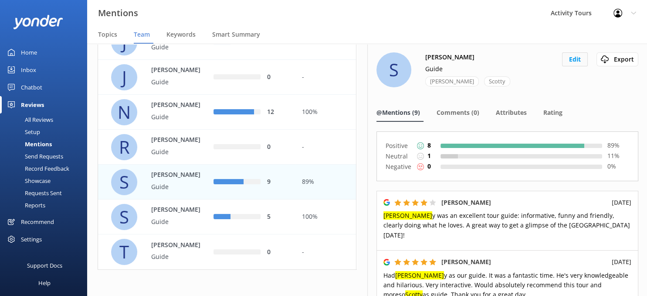
click at [575, 55] on button "Edit" at bounding box center [575, 59] width 26 height 14
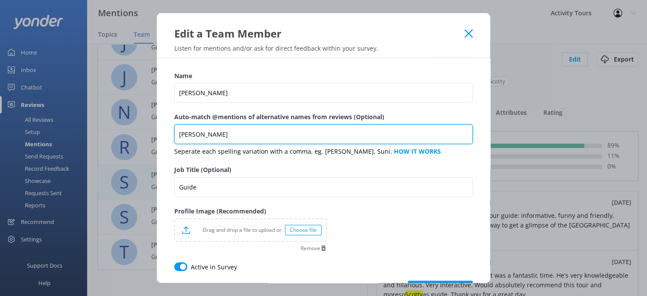
click at [242, 132] on input "Scott,Scotty" at bounding box center [323, 134] width 299 height 20
click at [225, 133] on input "Scott,Scotty,Scxottie" at bounding box center [323, 134] width 299 height 20
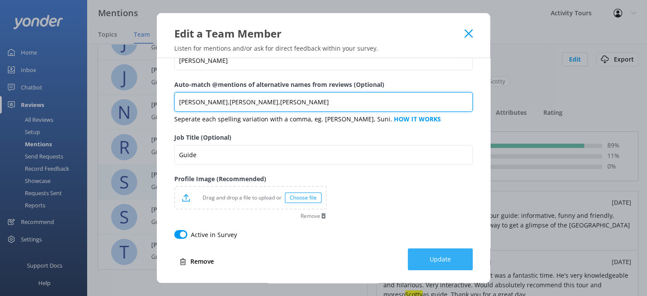
type input "Scott,Scotty,Scottie"
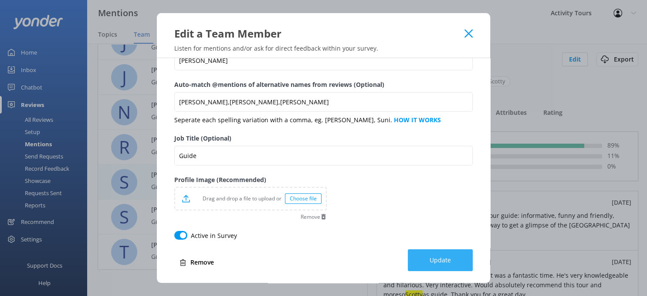
click at [439, 261] on span "Update" at bounding box center [440, 259] width 21 height 9
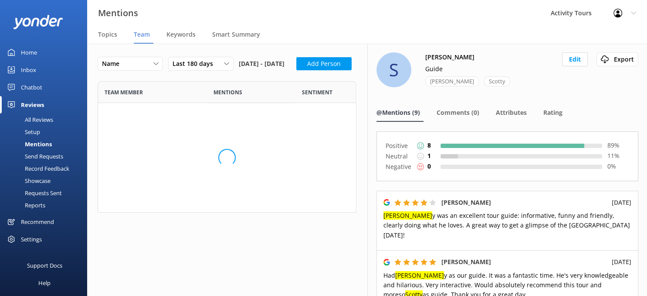
scroll to position [336, 259]
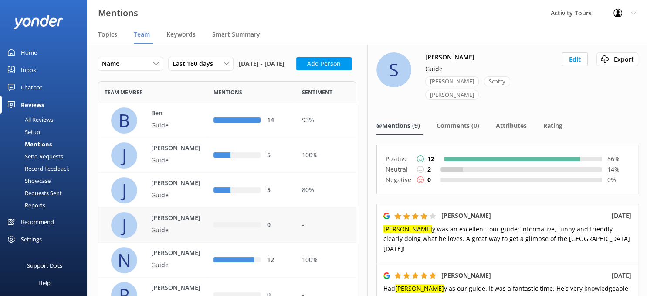
click at [160, 223] on p "John" at bounding box center [179, 218] width 57 height 10
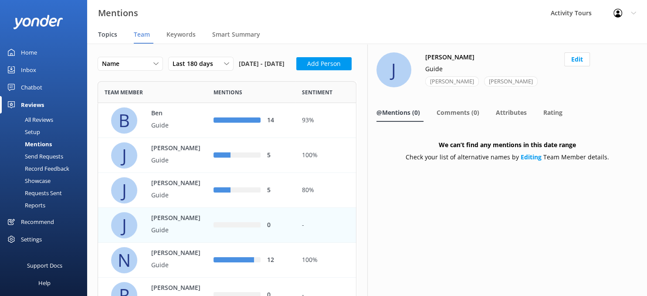
click at [105, 36] on span "Topics" at bounding box center [107, 34] width 19 height 9
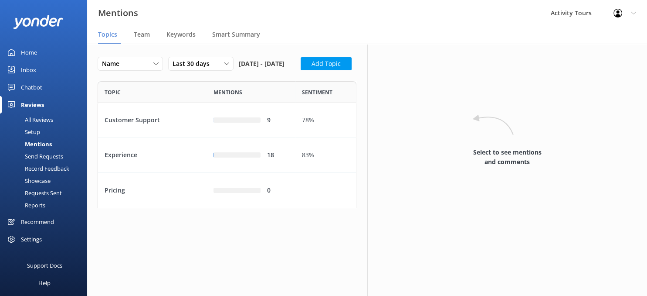
scroll to position [126, 259]
click at [301, 70] on button "Add Topic" at bounding box center [326, 63] width 51 height 13
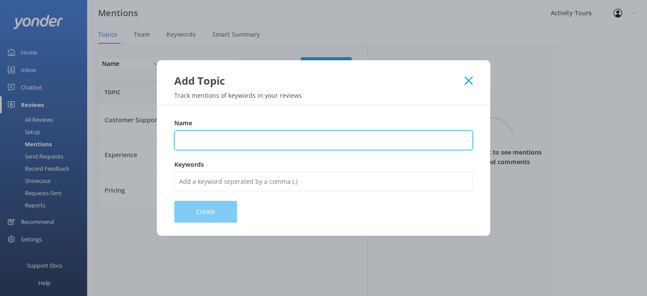
click at [204, 137] on input "Name" at bounding box center [323, 140] width 299 height 20
type input "Blue Mountains"
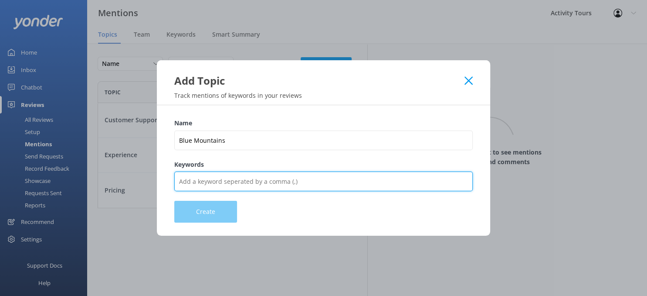
click at [261, 182] on input "Keywords" at bounding box center [323, 181] width 299 height 20
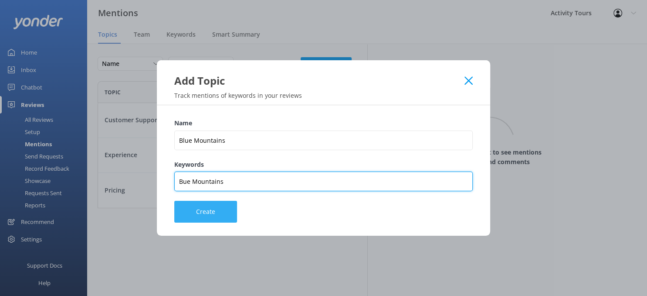
type input "Bue Mountains"
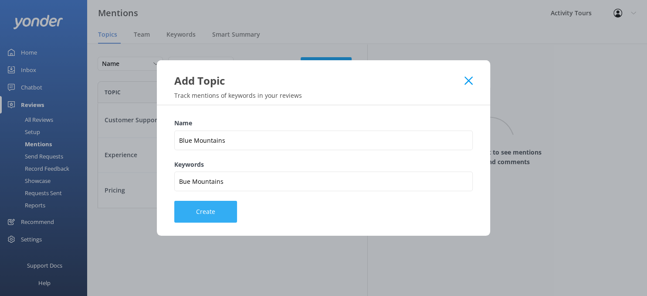
click at [201, 210] on button "Create" at bounding box center [205, 212] width 63 height 22
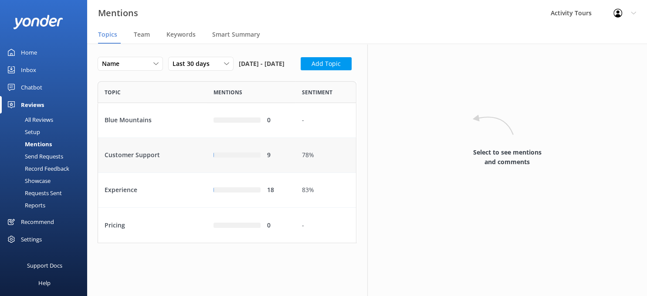
scroll to position [161, 259]
click at [301, 70] on button "Add Topic" at bounding box center [326, 63] width 51 height 13
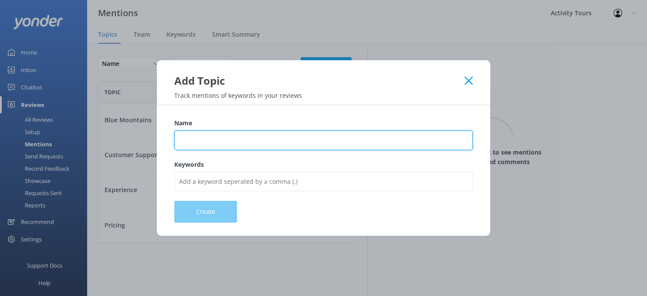
click at [201, 136] on input "Name" at bounding box center [323, 140] width 299 height 20
type input "Hunter Valley"
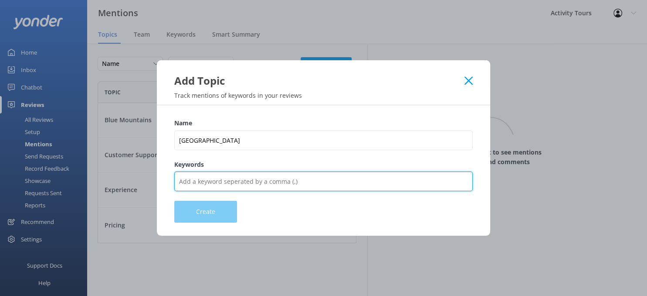
click at [255, 182] on input "Keywords" at bounding box center [323, 181] width 299 height 20
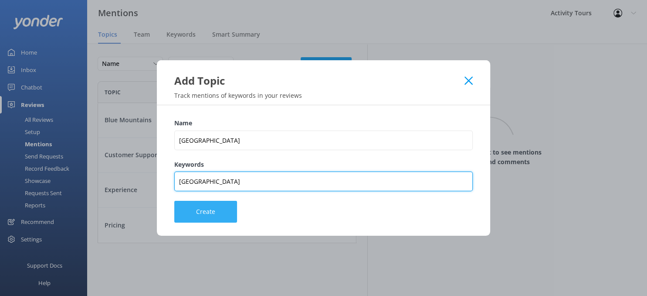
type input "Hunter Valley"
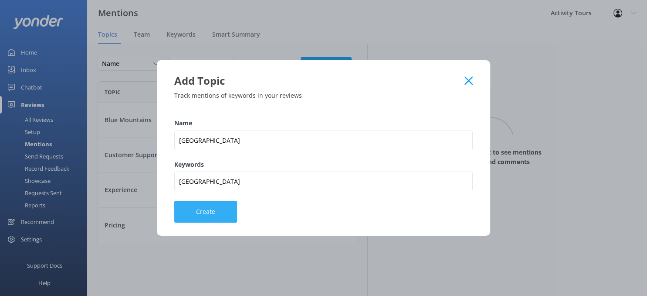
click at [210, 208] on button "Create" at bounding box center [205, 212] width 63 height 22
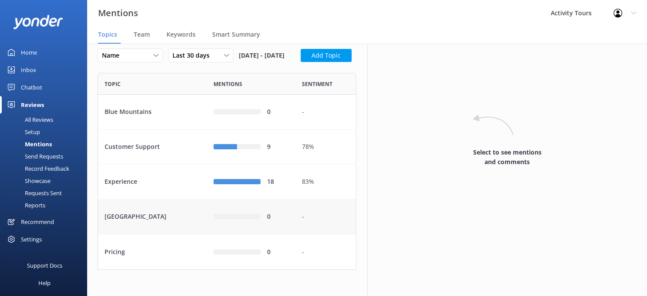
scroll to position [0, 0]
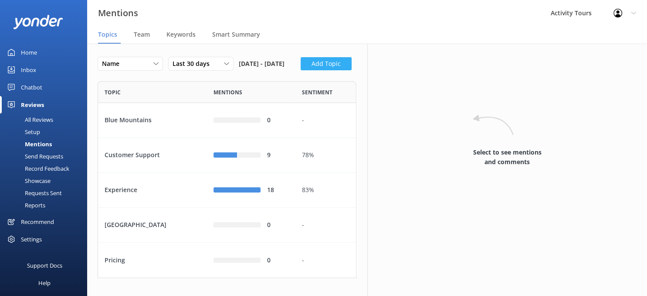
click at [301, 70] on button "Add Topic" at bounding box center [326, 63] width 51 height 13
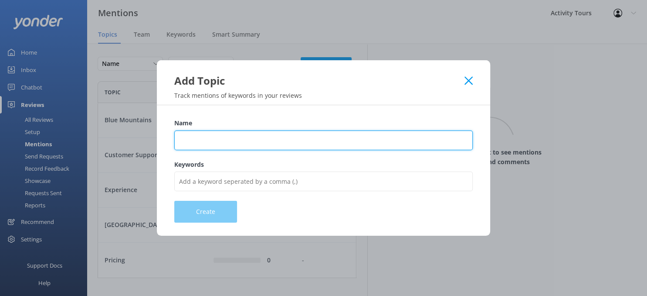
click at [208, 139] on input "Name" at bounding box center [323, 140] width 299 height 20
type input "Guide"
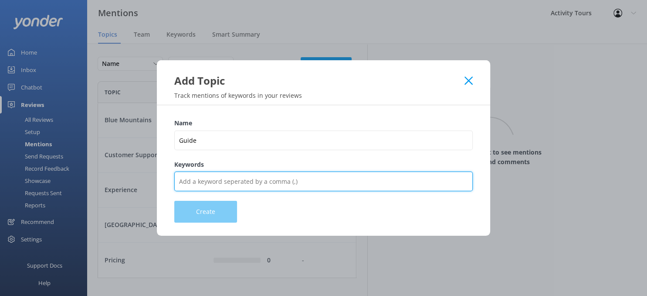
click at [219, 183] on input "Keywords" at bounding box center [323, 181] width 299 height 20
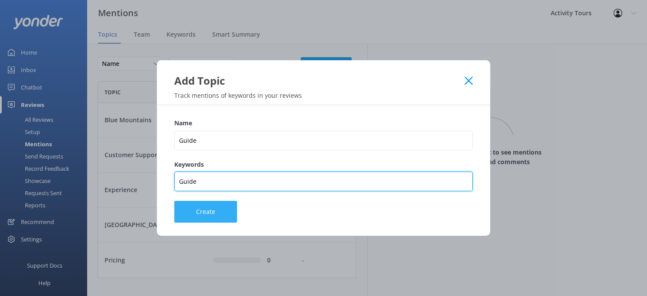
type input "Guide"
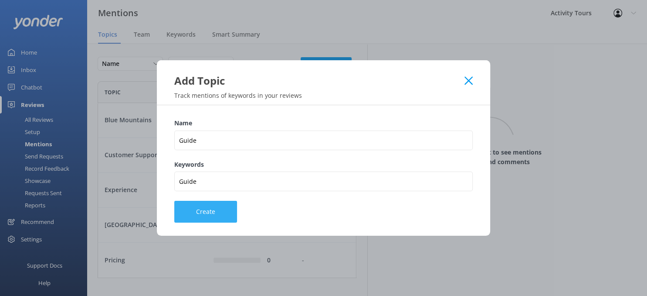
click at [211, 211] on button "Create" at bounding box center [205, 212] width 63 height 22
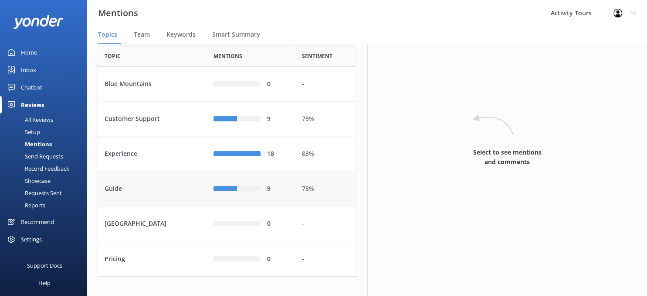
scroll to position [61, 0]
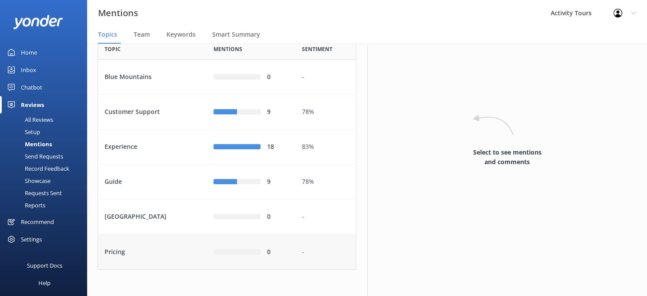
click at [122, 251] on div "Pricing" at bounding box center [152, 251] width 109 height 35
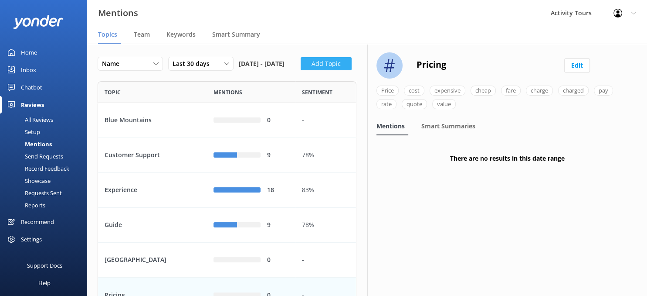
click at [301, 70] on button "Add Topic" at bounding box center [326, 63] width 51 height 13
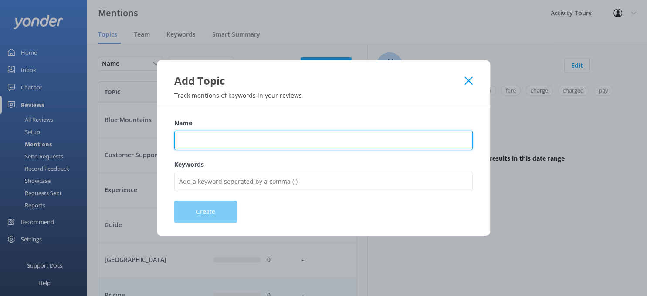
click at [187, 144] on input "Name" at bounding box center [323, 140] width 299 height 20
type input "Wine"
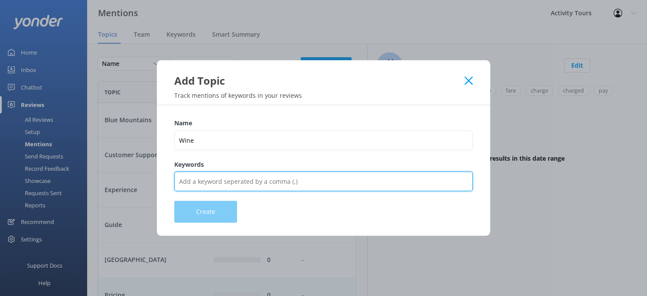
click at [198, 177] on input "Keywords" at bounding box center [323, 181] width 299 height 20
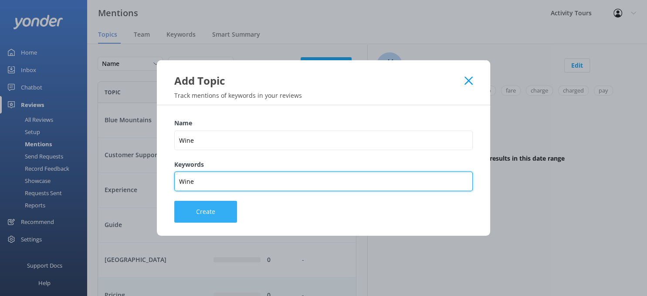
type input "Wine"
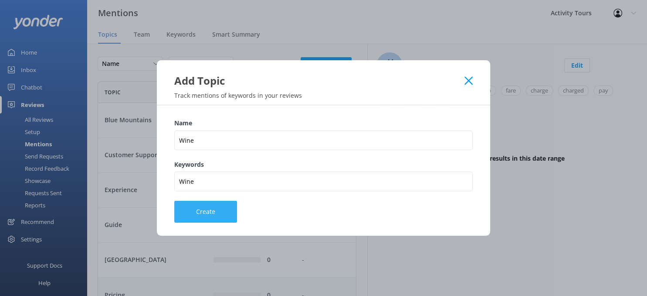
click at [200, 212] on button "Create" at bounding box center [205, 212] width 63 height 22
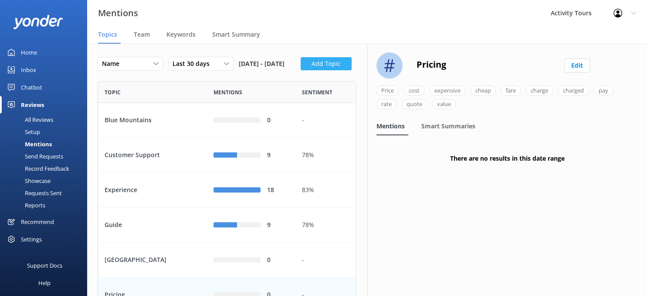
click at [301, 70] on button "Add Topic" at bounding box center [326, 63] width 51 height 13
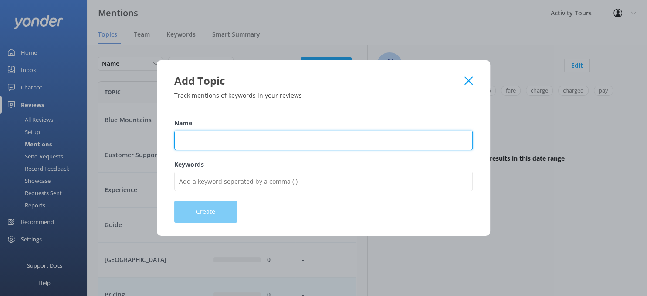
click at [194, 131] on input "Name" at bounding box center [323, 140] width 299 height 20
type input "animals"
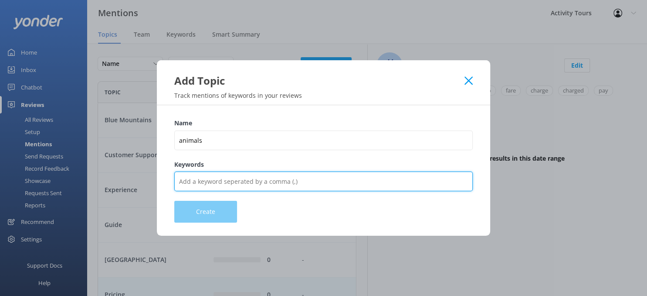
click at [198, 180] on input "Keywords" at bounding box center [323, 181] width 299 height 20
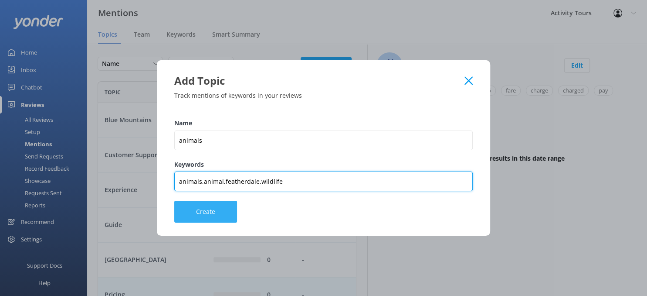
type input "animals,animal,featherdale,wildlife"
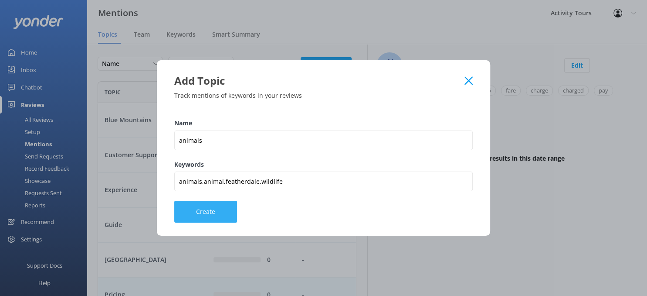
click at [213, 212] on button "Create" at bounding box center [205, 212] width 63 height 22
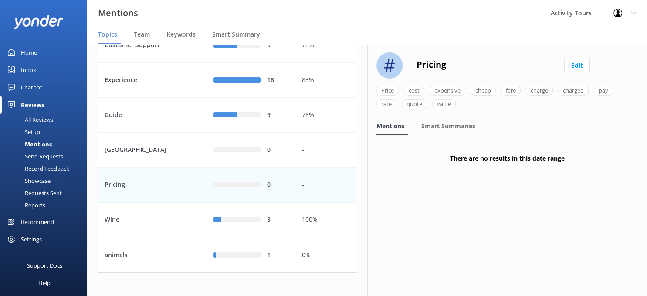
scroll to position [131, 0]
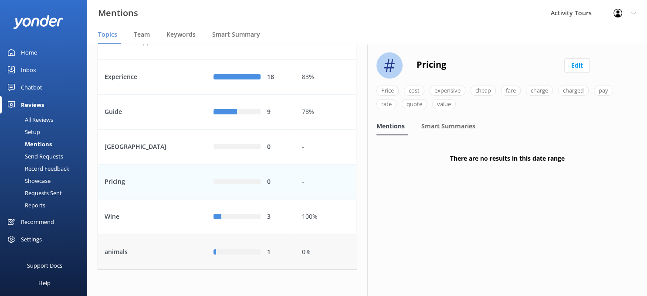
click at [116, 252] on div "animals" at bounding box center [152, 251] width 109 height 35
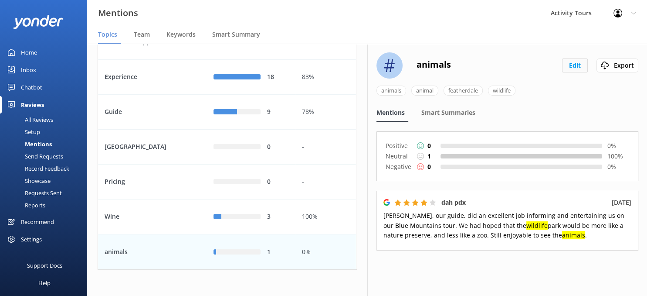
click at [575, 65] on button "Edit" at bounding box center [575, 65] width 26 height 14
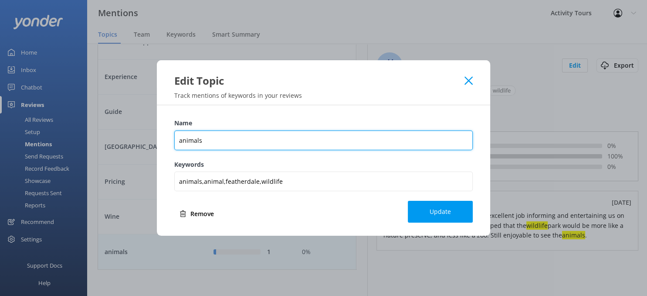
drag, startPoint x: 182, startPoint y: 141, endPoint x: 265, endPoint y: 187, distance: 94.9
click at [182, 142] on input "animals" at bounding box center [323, 140] width 299 height 20
type input "Animals"
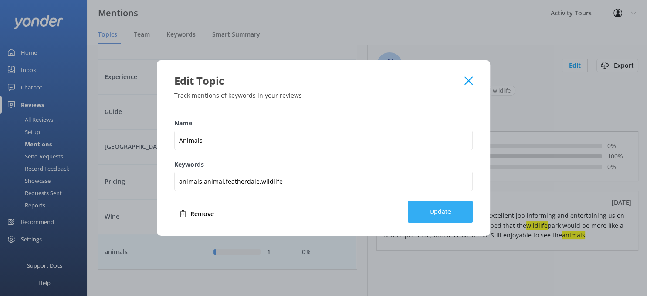
click at [444, 215] on button "Update" at bounding box center [440, 212] width 65 height 22
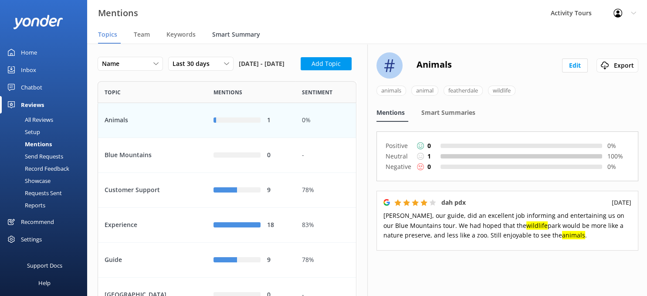
click at [232, 33] on span "Smart Summary" at bounding box center [236, 34] width 48 height 9
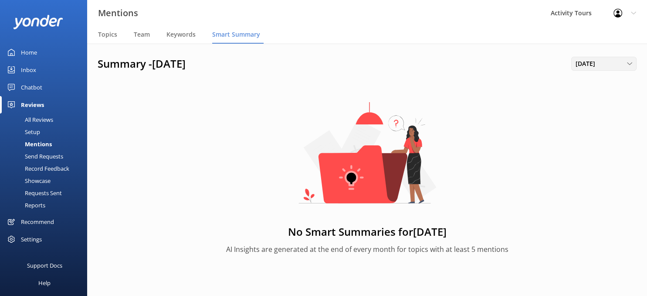
click at [631, 66] on div "August 2025" at bounding box center [604, 64] width 61 height 10
click at [585, 177] on div "July 2025" at bounding box center [584, 176] width 17 height 9
click at [106, 36] on span "Topics" at bounding box center [107, 34] width 19 height 9
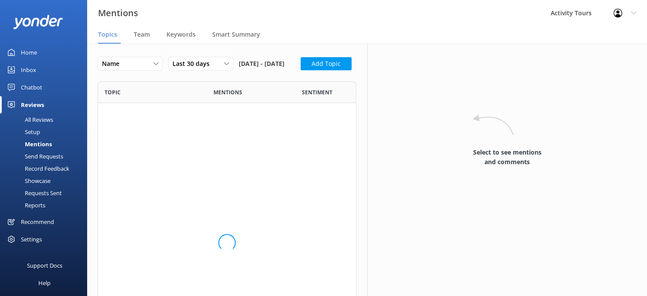
scroll to position [301, 259]
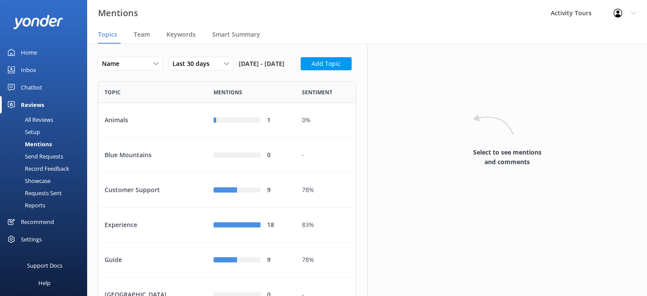
click at [36, 180] on div "Showcase" at bounding box center [27, 180] width 45 height 12
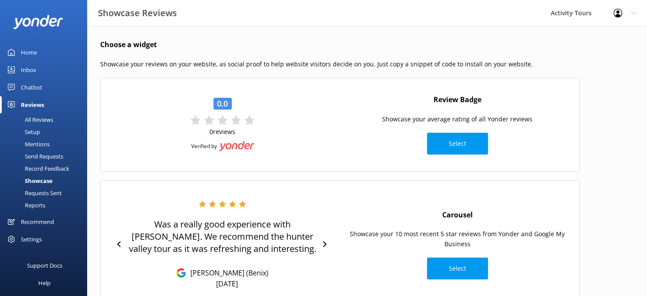
click at [34, 205] on div "Reports" at bounding box center [25, 205] width 40 height 12
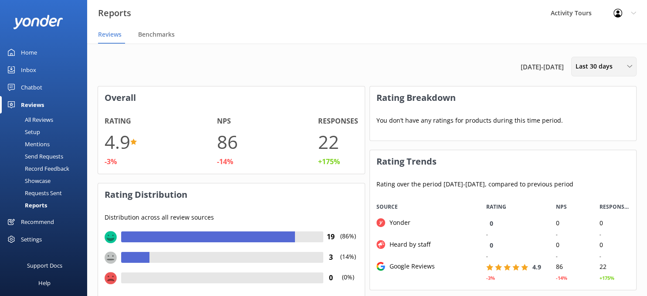
click at [629, 65] on icon at bounding box center [629, 66] width 5 height 5
click at [590, 137] on div "Last 180 days" at bounding box center [593, 140] width 34 height 9
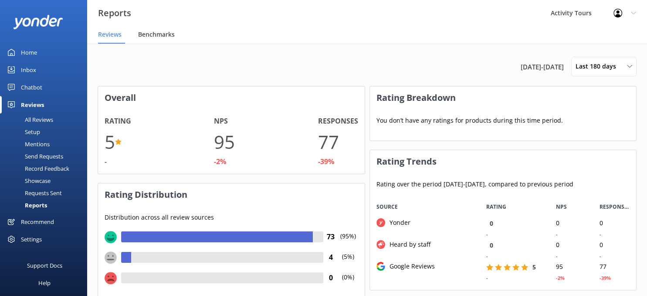
click at [153, 36] on span "Benchmarks" at bounding box center [156, 34] width 37 height 9
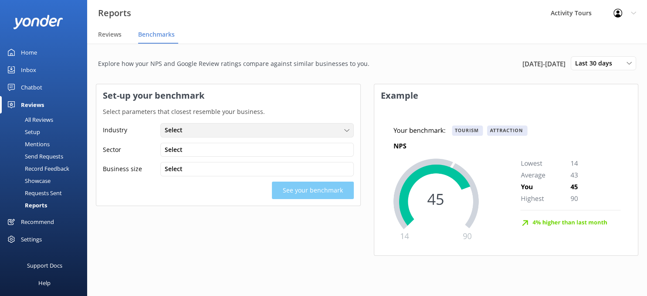
click at [350, 126] on div "Select" at bounding box center [257, 130] width 189 height 10
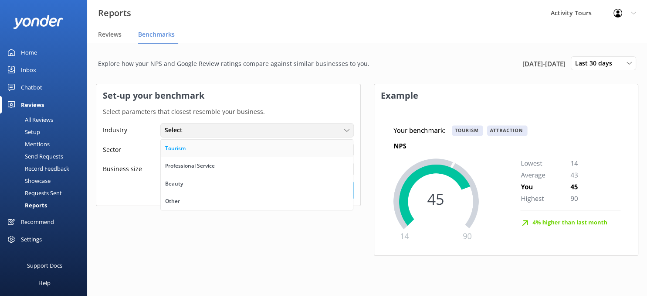
click at [186, 147] on div "Tourism" at bounding box center [175, 148] width 20 height 9
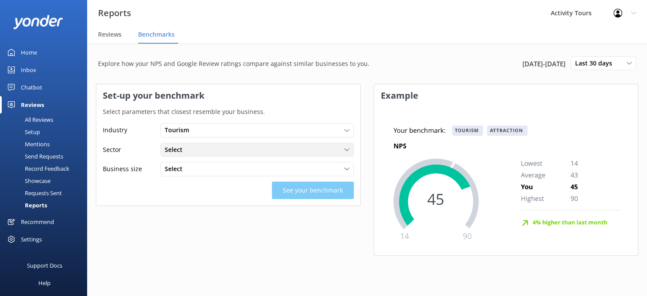
click at [345, 149] on icon at bounding box center [346, 149] width 5 height 5
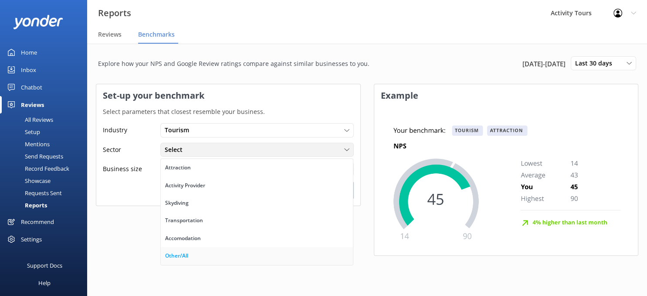
click at [188, 257] on div "Other/All" at bounding box center [176, 255] width 23 height 9
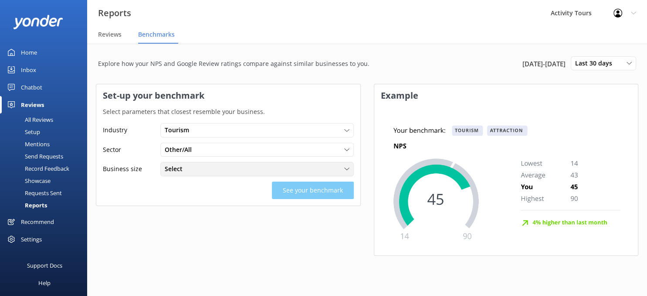
click at [345, 168] on use at bounding box center [346, 168] width 5 height 3
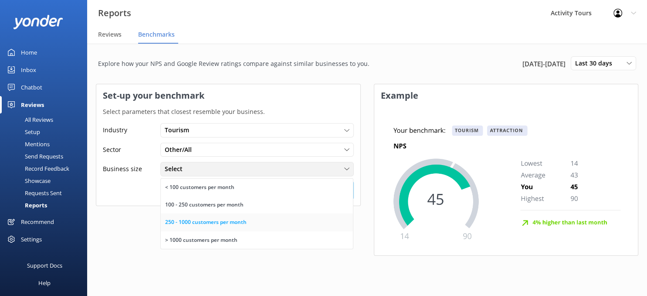
click at [247, 226] on div "250 - 1000 customers per month" at bounding box center [206, 222] width 82 height 9
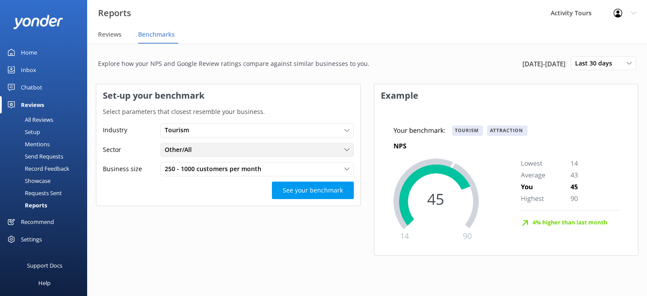
click at [350, 151] on icon at bounding box center [346, 149] width 5 height 5
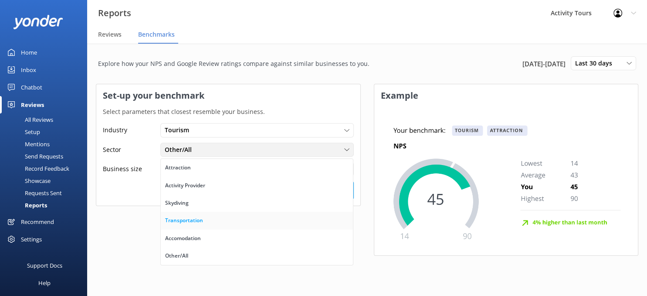
click at [203, 219] on div "Transportation" at bounding box center [184, 220] width 38 height 9
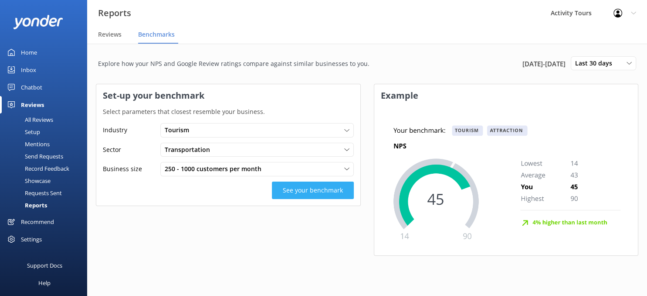
click at [316, 187] on button "See your benchmark" at bounding box center [313, 189] width 82 height 17
click at [305, 192] on button "See your benchmark" at bounding box center [313, 189] width 82 height 17
click at [110, 39] on span "Reviews" at bounding box center [110, 34] width 24 height 9
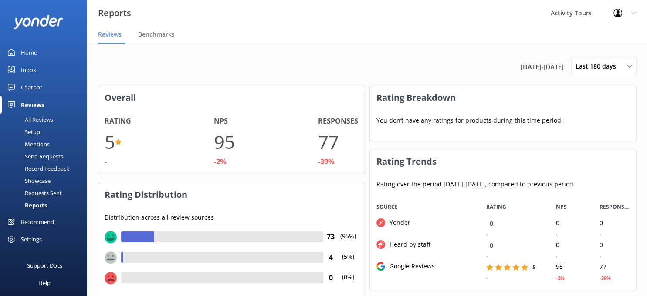
scroll to position [94, 267]
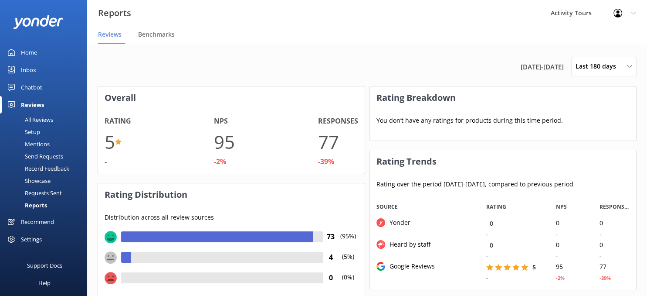
click at [38, 117] on div "All Reviews" at bounding box center [29, 119] width 48 height 12
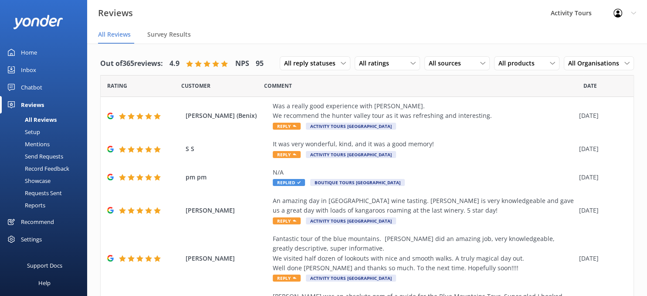
click at [36, 222] on div "Recommend" at bounding box center [37, 221] width 33 height 17
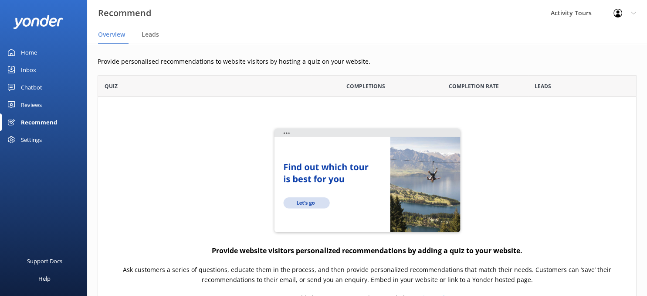
scroll to position [284, 539]
click at [147, 34] on span "Leads" at bounding box center [150, 34] width 17 height 9
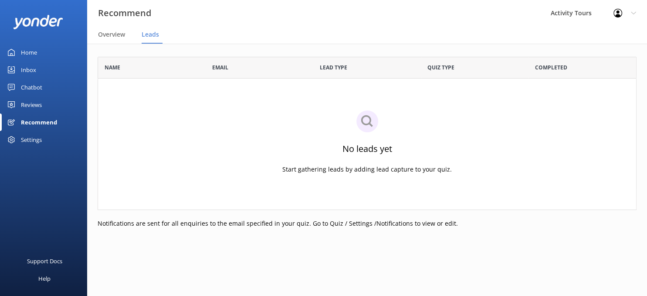
scroll to position [153, 539]
click at [115, 33] on span "Overview" at bounding box center [111, 34] width 27 height 9
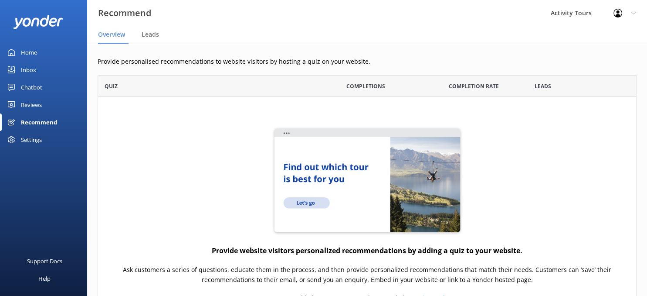
scroll to position [284, 539]
click at [35, 106] on div "Reviews" at bounding box center [31, 104] width 21 height 17
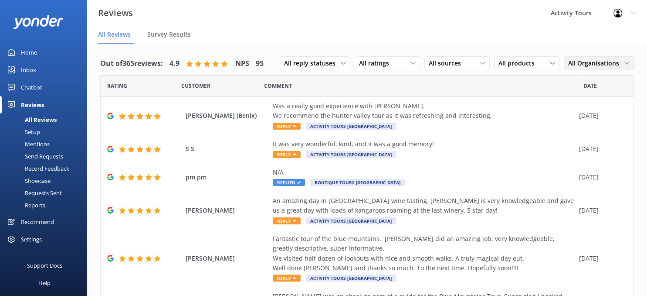
click at [625, 64] on icon at bounding box center [627, 63] width 5 height 5
click at [590, 99] on div "Activity Tours" at bounding box center [586, 99] width 34 height 9
click at [625, 64] on icon at bounding box center [627, 63] width 5 height 5
click at [596, 114] on div "Boutique Tours" at bounding box center [593, 116] width 39 height 9
click at [628, 61] on icon at bounding box center [627, 63] width 5 height 5
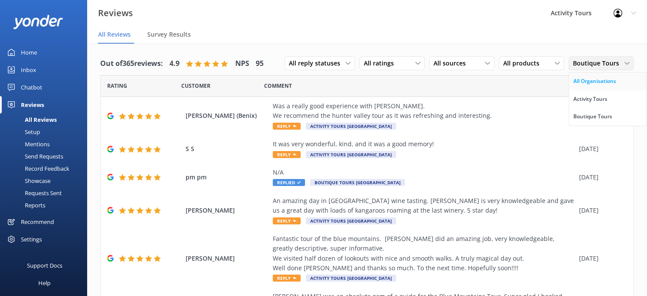
click at [592, 85] on div "All Organisations" at bounding box center [595, 81] width 43 height 9
click at [554, 60] on div "All products" at bounding box center [527, 63] width 61 height 10
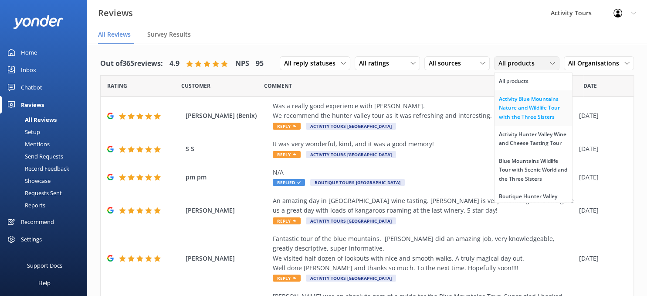
click at [517, 106] on div "Activity Blue Mountains Nature and Wildlife Tour with the Three Sisters" at bounding box center [533, 108] width 69 height 27
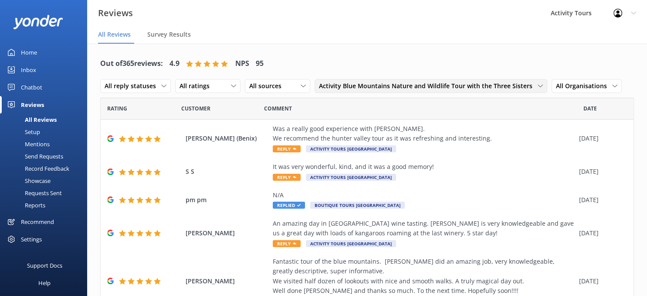
click at [538, 86] on use at bounding box center [540, 86] width 5 height 3
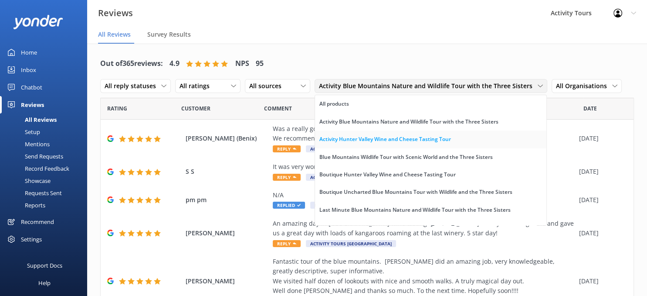
click at [393, 138] on div "Activity Hunter Valley Wine and Cheese Tasting Tour" at bounding box center [386, 139] width 132 height 9
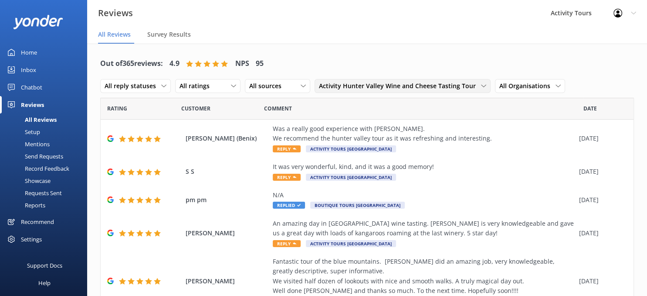
click at [480, 90] on div "Activity Hunter Valley Wine and Cheese Tasting Tour" at bounding box center [403, 86] width 172 height 10
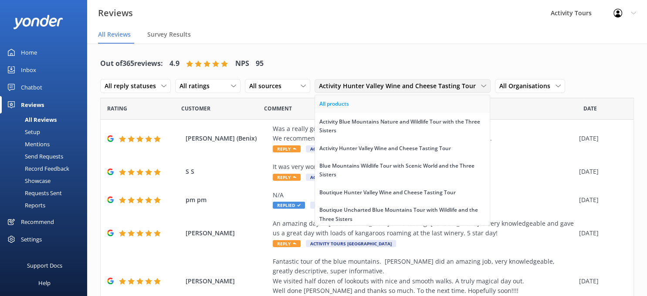
click at [331, 102] on div "All products" at bounding box center [335, 103] width 30 height 9
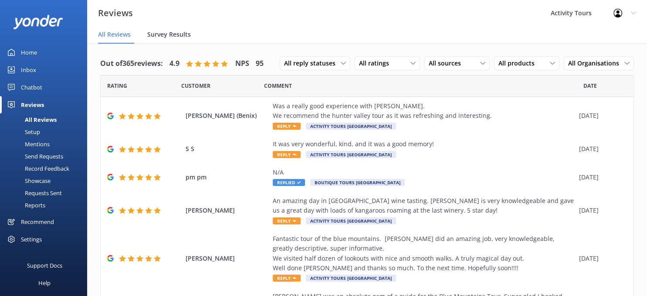
click at [158, 37] on span "Survey Results" at bounding box center [169, 34] width 44 height 9
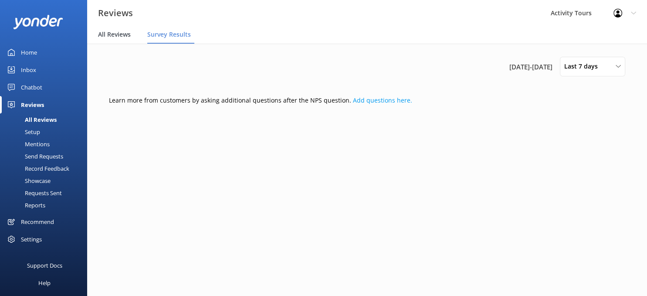
click at [112, 34] on span "All Reviews" at bounding box center [114, 34] width 33 height 9
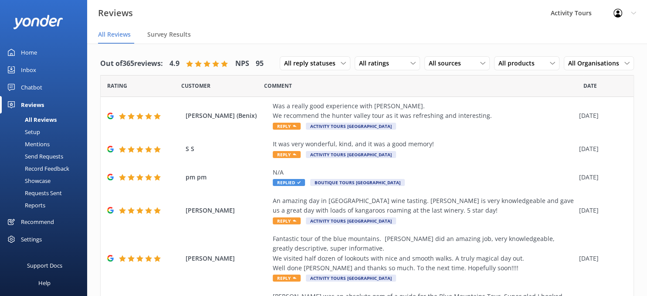
click at [31, 132] on div "Setup" at bounding box center [22, 132] width 35 height 12
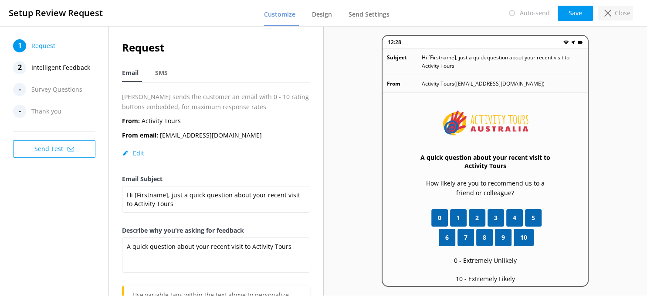
click at [618, 15] on p "Close" at bounding box center [623, 13] width 16 height 10
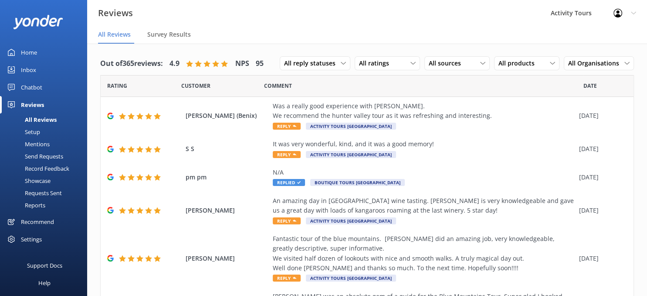
click at [32, 170] on div "Record Feedback" at bounding box center [37, 168] width 64 height 12
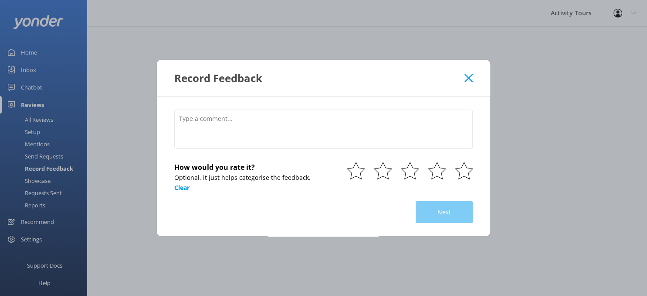
click at [467, 79] on icon at bounding box center [469, 78] width 8 height 9
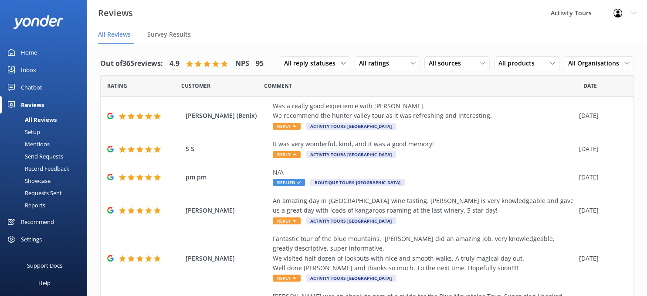
click at [33, 144] on div "Mentions" at bounding box center [27, 144] width 44 height 12
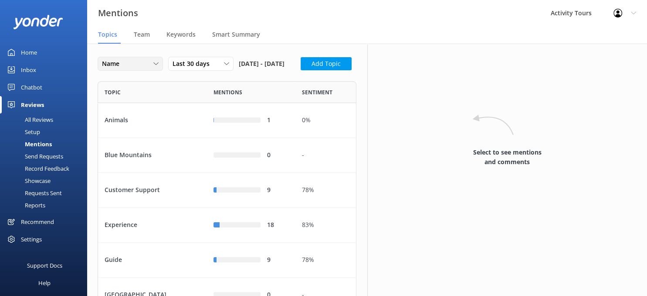
scroll to position [301, 259]
click at [136, 36] on span "Team" at bounding box center [142, 34] width 16 height 9
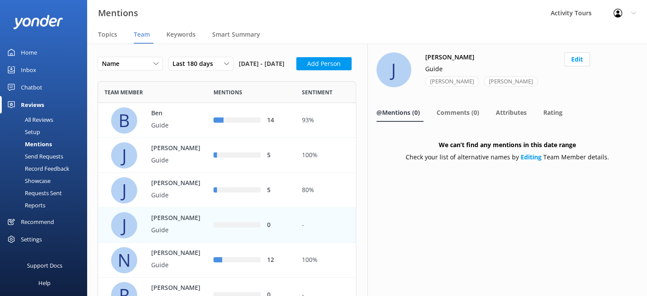
scroll to position [336, 259]
click at [296, 70] on button "Add Person" at bounding box center [323, 63] width 55 height 13
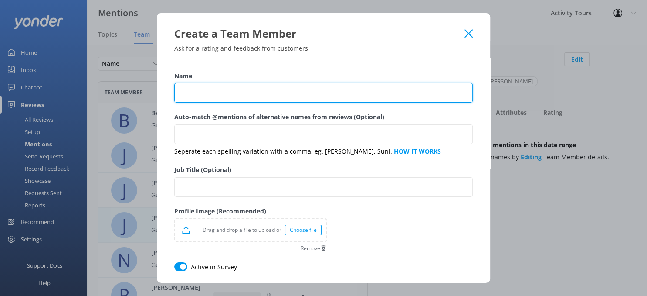
click at [211, 92] on input "Name" at bounding box center [323, 93] width 299 height 20
type input "Jim"
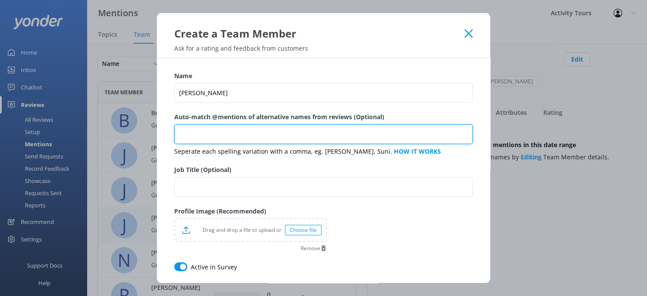
click at [189, 135] on input "Auto-match @mentions of alternative names from reviews (Optional)" at bounding box center [323, 134] width 299 height 20
type input "Jim"
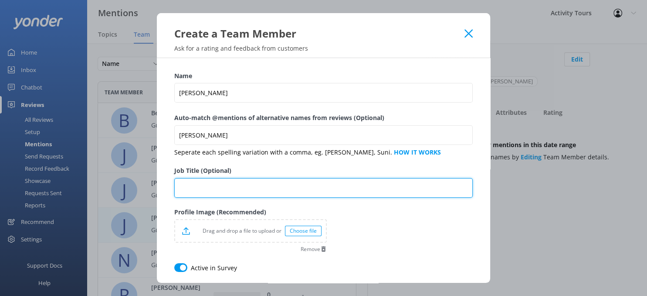
click at [203, 191] on input "Job Title (Optional)" at bounding box center [323, 188] width 299 height 20
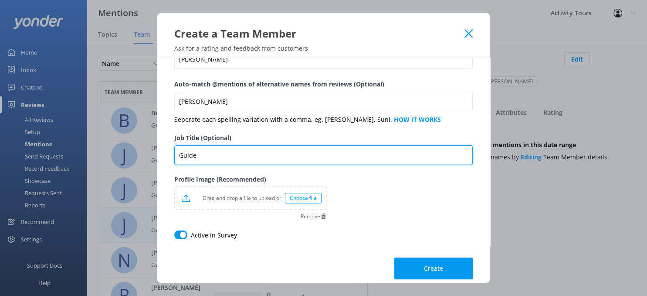
scroll to position [43, 0]
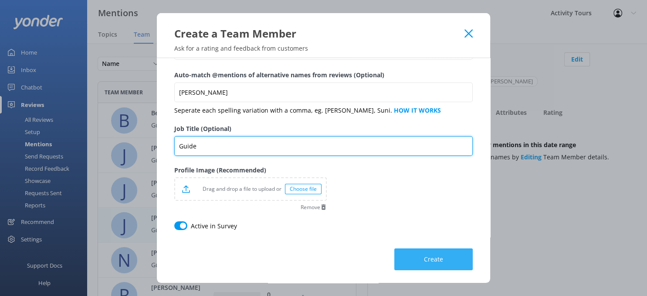
type input "Guide"
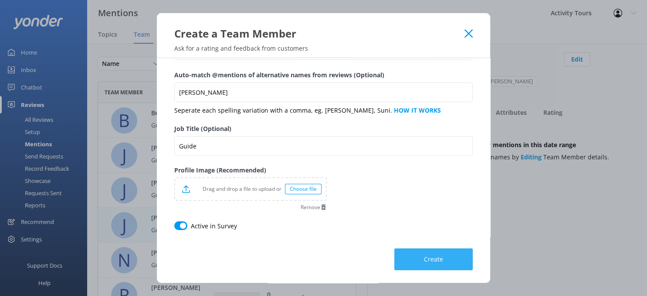
click at [435, 258] on span "Create" at bounding box center [433, 259] width 19 height 9
click at [431, 262] on span "Create" at bounding box center [433, 259] width 19 height 9
click at [429, 259] on span "Create" at bounding box center [433, 259] width 19 height 9
click at [467, 31] on use at bounding box center [469, 33] width 8 height 8
click at [433, 267] on button "Create" at bounding box center [434, 260] width 78 height 22
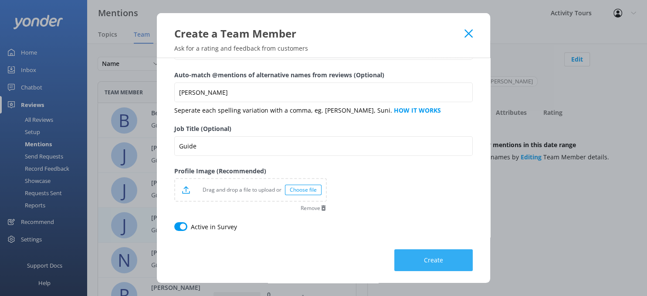
click at [434, 255] on span "Create" at bounding box center [433, 259] width 19 height 9
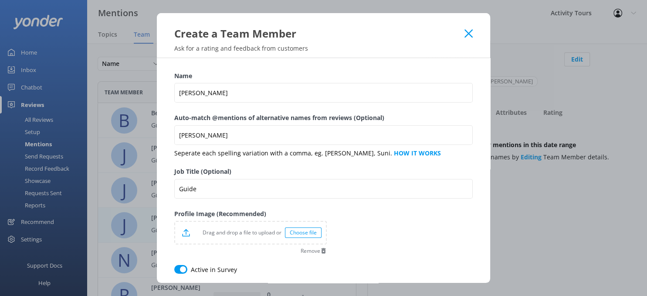
scroll to position [44, 0]
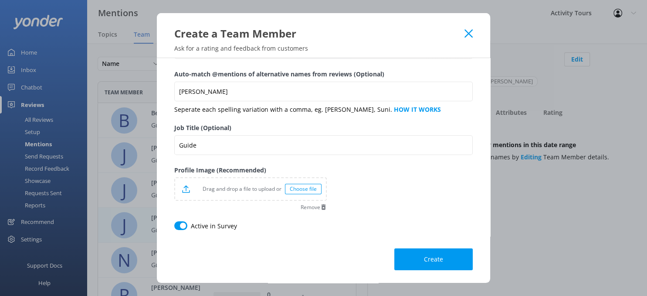
click at [468, 36] on icon at bounding box center [469, 33] width 8 height 9
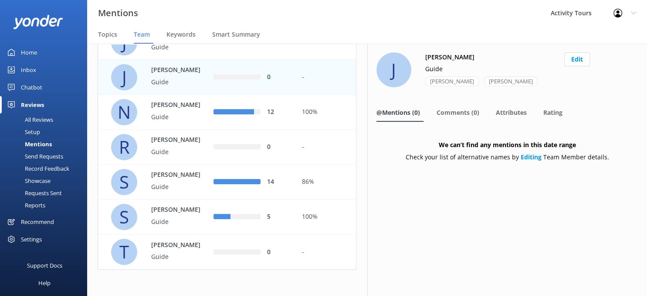
scroll to position [0, 0]
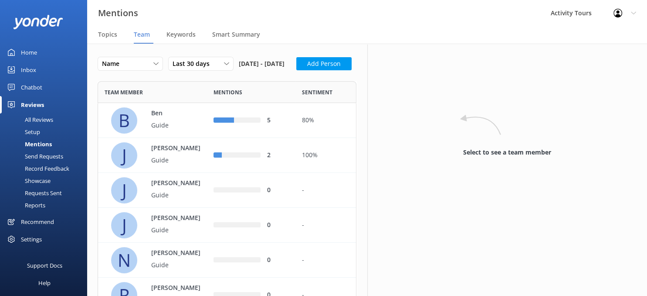
scroll to position [336, 259]
click at [296, 70] on button "Add Person" at bounding box center [323, 63] width 55 height 13
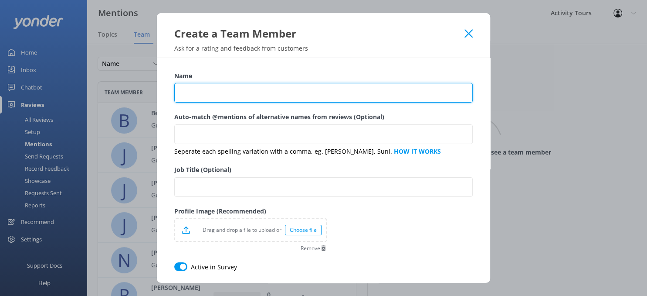
click at [205, 90] on input "Name" at bounding box center [323, 93] width 299 height 20
type input "Jim"
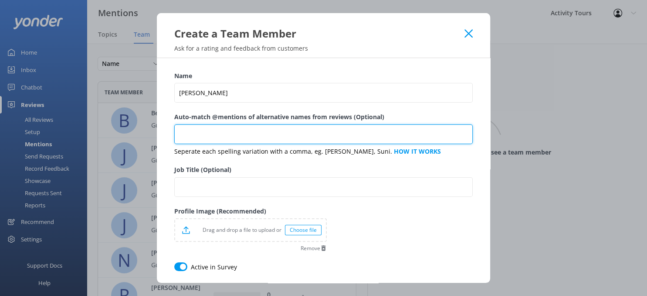
click at [233, 136] on input "Auto-match @mentions of alternative names from reviews (Optional)" at bounding box center [323, 134] width 299 height 20
type input "Jim"
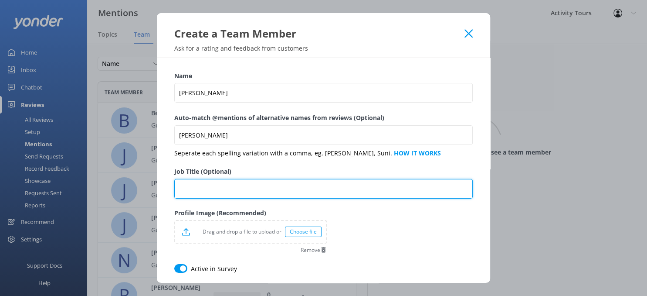
click at [334, 184] on input "Job Title (Optional)" at bounding box center [323, 189] width 299 height 20
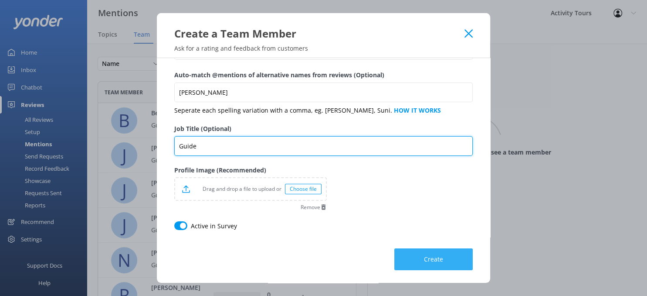
type input "Guide"
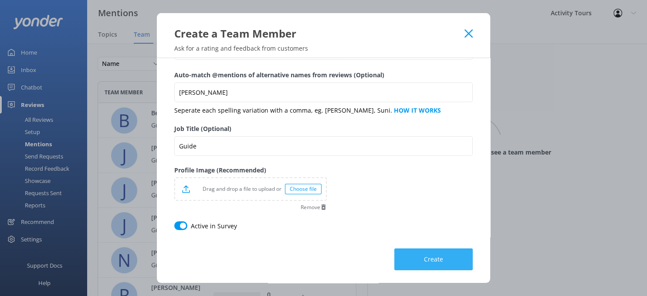
click at [429, 259] on span "Create" at bounding box center [433, 259] width 19 height 9
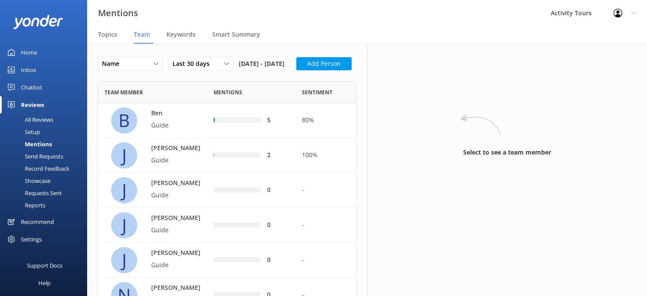
scroll to position [371, 259]
click at [296, 70] on button "Add Person" at bounding box center [323, 63] width 55 height 13
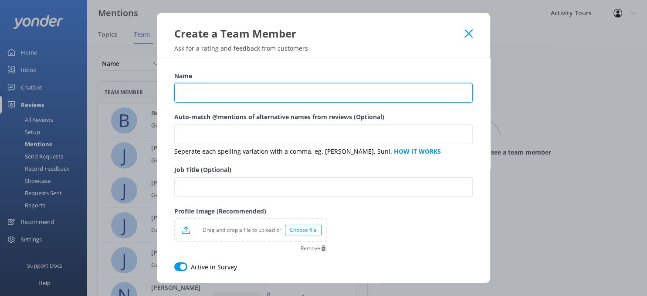
click at [219, 97] on input "Name" at bounding box center [323, 93] width 299 height 20
type input "Steve"
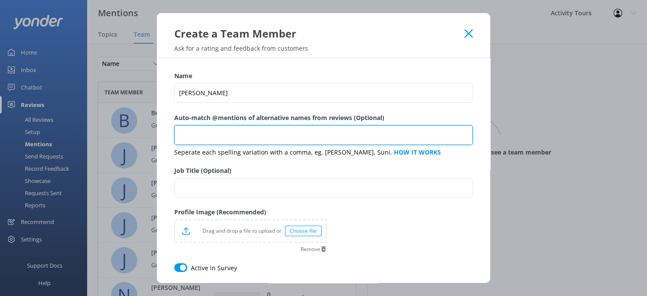
click at [203, 133] on input "Auto-match @mentions of alternative names from reviews (Optional)" at bounding box center [323, 135] width 299 height 20
type input "Steve"
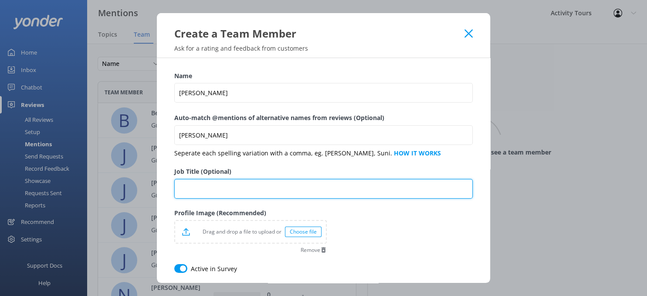
click at [263, 186] on input "Job Title (Optional)" at bounding box center [323, 189] width 299 height 20
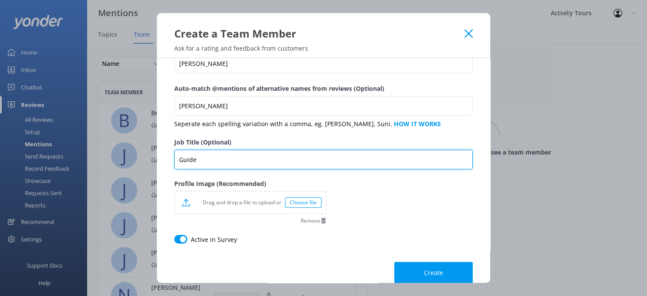
scroll to position [43, 0]
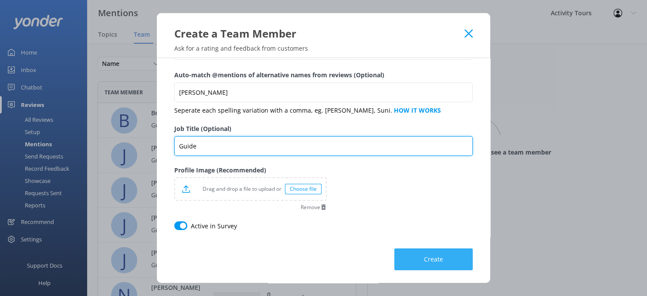
type input "Guide"
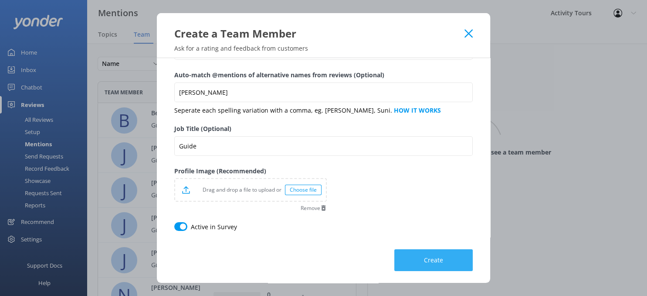
click at [441, 262] on span "Create" at bounding box center [433, 259] width 19 height 9
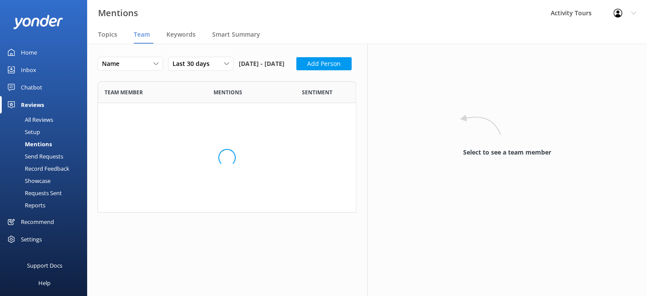
scroll to position [0, 0]
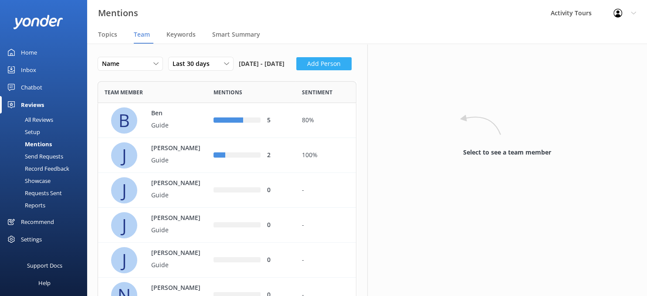
click at [296, 70] on button "Add Person" at bounding box center [323, 63] width 55 height 13
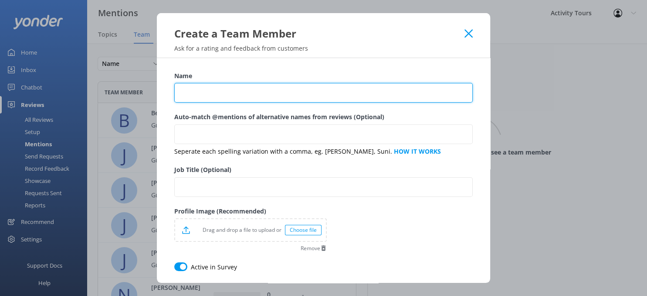
click at [210, 95] on input "Name" at bounding box center [323, 93] width 299 height 20
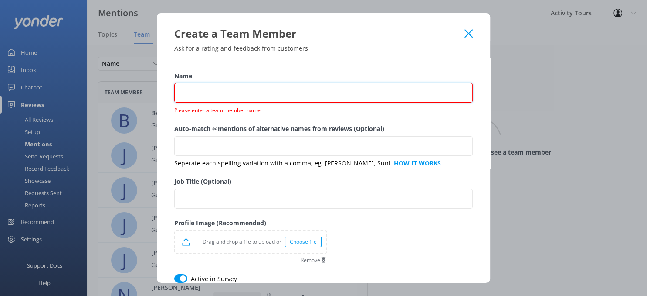
click at [194, 87] on input "Name" at bounding box center [323, 93] width 299 height 20
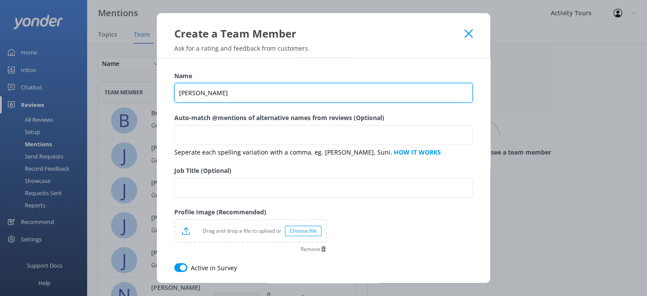
type input "Patricia"
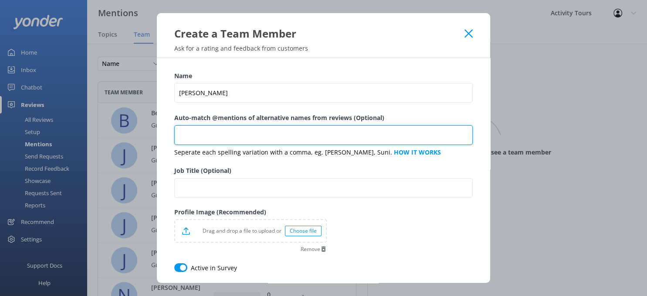
click at [209, 139] on input "Auto-match @mentions of alternative names from reviews (Optional)" at bounding box center [323, 135] width 299 height 20
type input "Patricia,Pat"
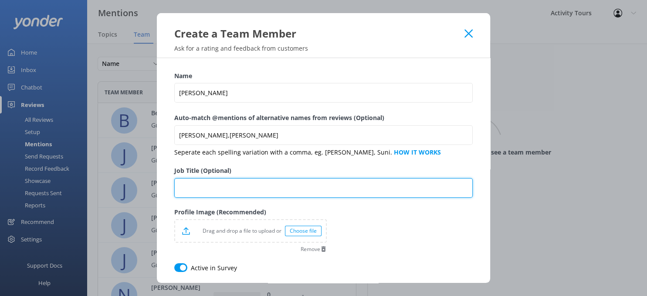
click at [196, 190] on input "Job Title (Optional)" at bounding box center [323, 188] width 299 height 20
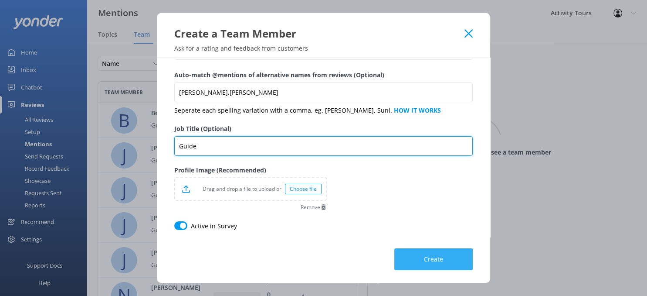
type input "Guide"
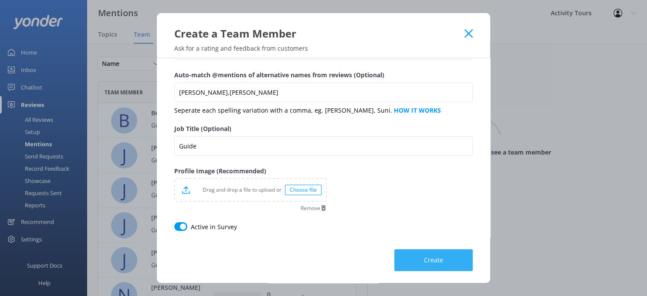
click at [449, 260] on button "Create" at bounding box center [434, 260] width 78 height 22
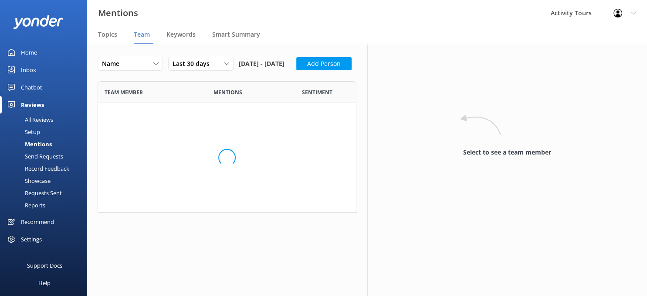
scroll to position [440, 259]
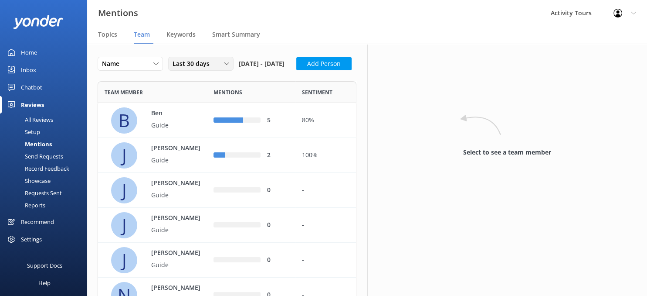
click at [226, 61] on icon at bounding box center [226, 63] width 5 height 5
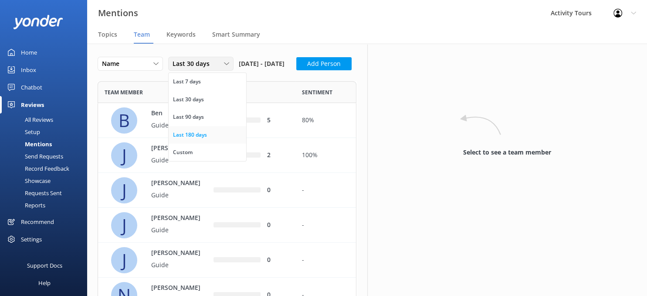
click at [189, 134] on div "Last 180 days" at bounding box center [190, 134] width 34 height 9
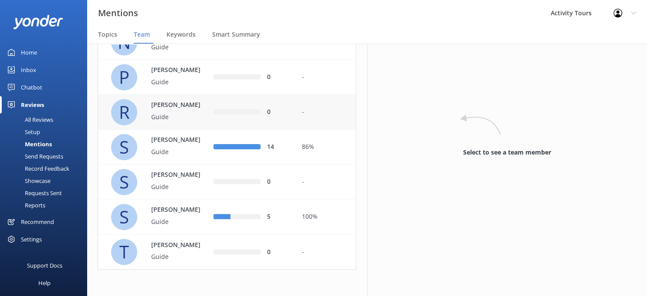
scroll to position [0, 0]
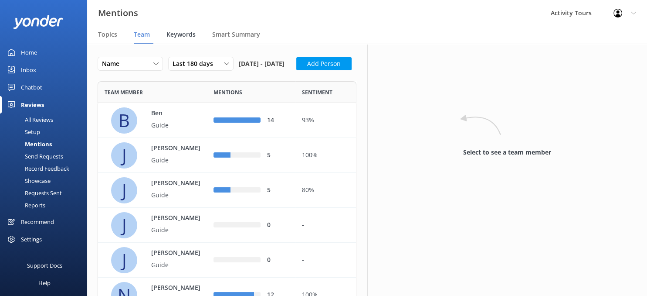
click at [177, 39] on span "Keywords" at bounding box center [181, 34] width 29 height 9
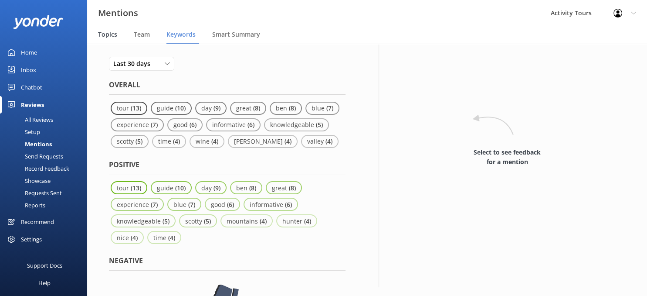
click at [100, 37] on span "Topics" at bounding box center [107, 34] width 19 height 9
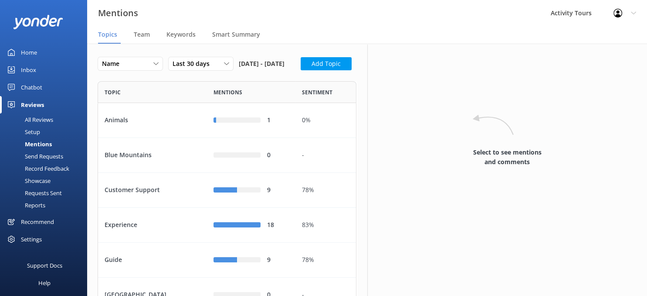
click at [39, 117] on div "All Reviews" at bounding box center [29, 119] width 48 height 12
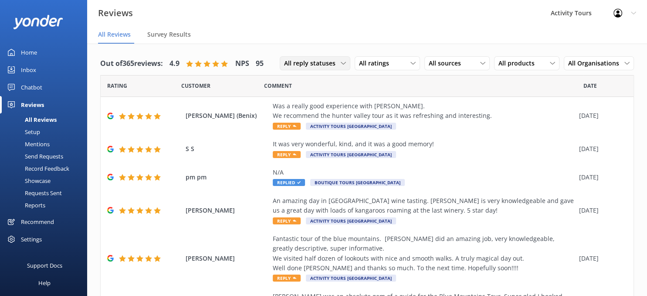
click at [344, 65] on icon at bounding box center [343, 63] width 5 height 5
click at [304, 100] on div "Needs a reply" at bounding box center [302, 99] width 34 height 9
